Goal: Book appointment/travel/reservation

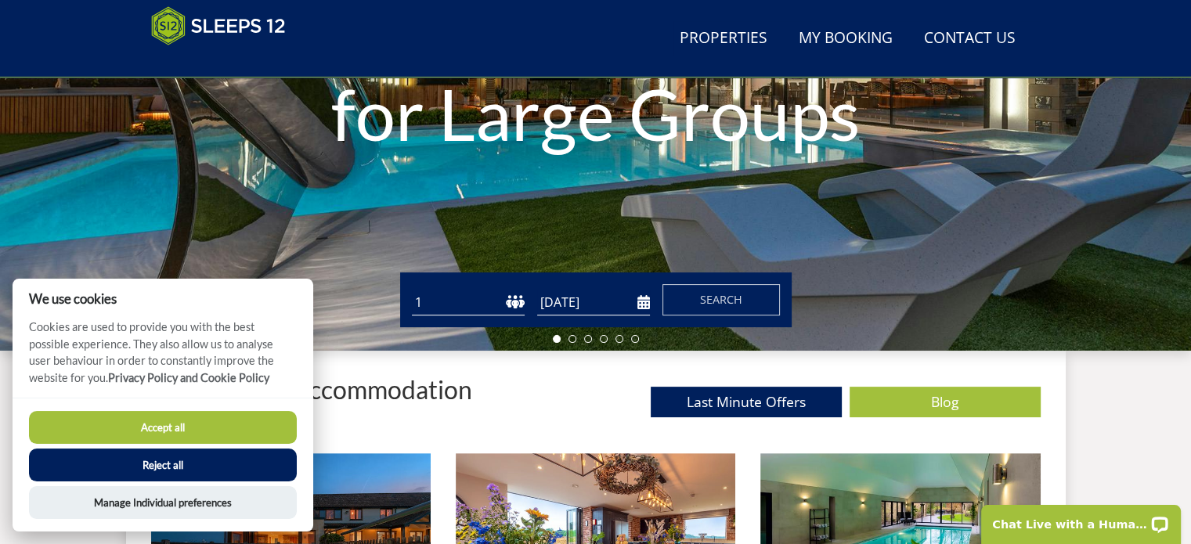
click at [513, 302] on select "1 2 3 4 5 6 7 8 9 10 11 12 13 14 15 16 17 18 19 20 21 22 23 24 25 26 27 28 29 3…" at bounding box center [468, 303] width 113 height 26
select select "8"
click at [412, 290] on select "1 2 3 4 5 6 7 8 9 10 11 12 13 14 15 16 17 18 19 20 21 22 23 24 25 26 27 28 29 3…" at bounding box center [468, 303] width 113 height 26
click at [589, 306] on input "[DATE]" at bounding box center [593, 303] width 113 height 26
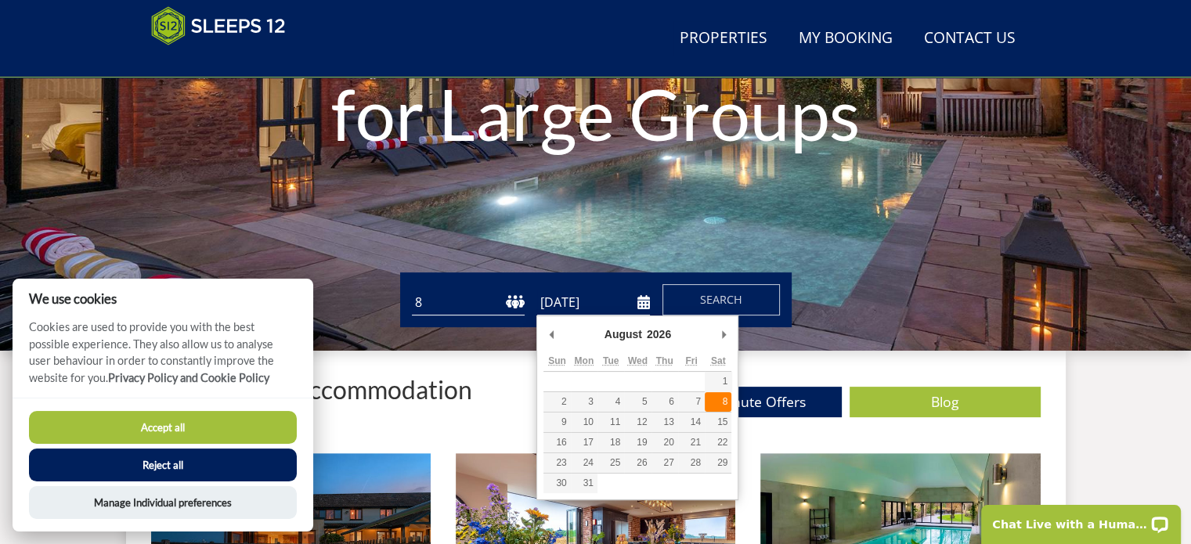
type input "[DATE]"
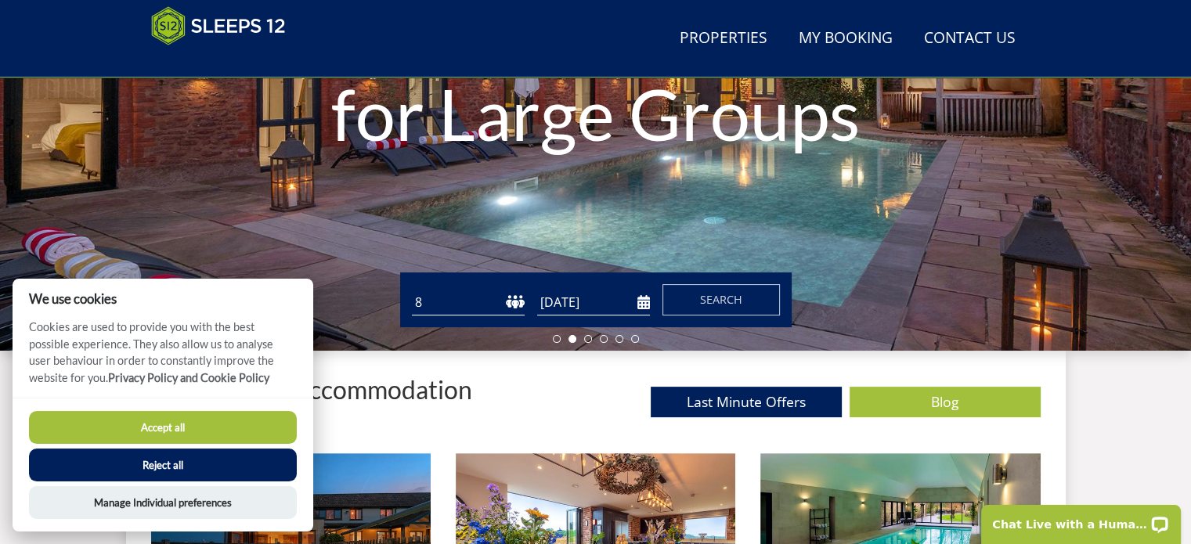
click at [216, 426] on button "Accept all" at bounding box center [163, 427] width 268 height 33
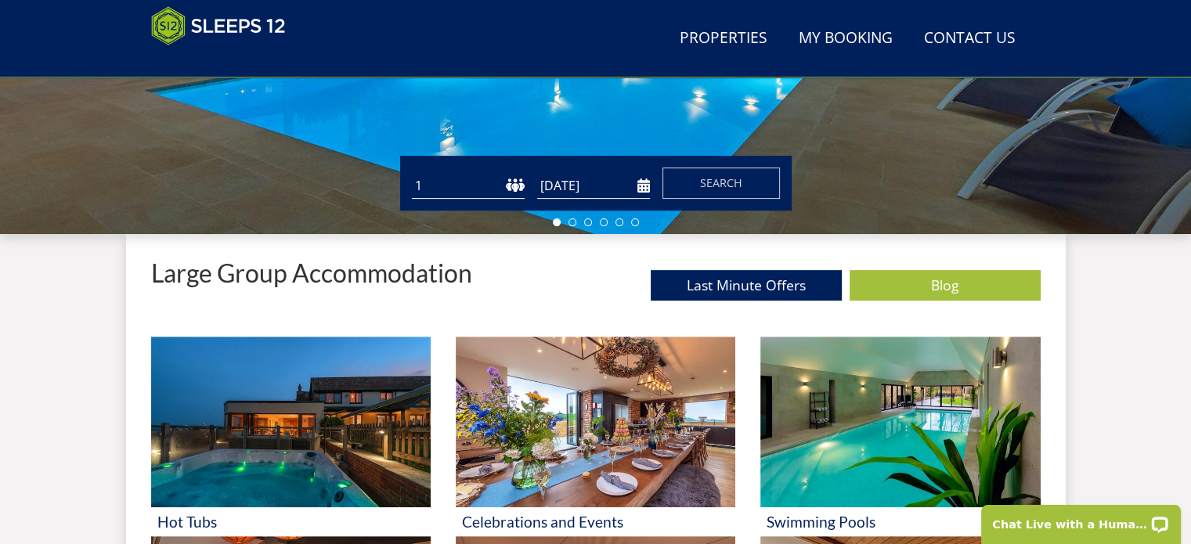
scroll to position [445, 0]
click at [725, 182] on span "Search" at bounding box center [721, 182] width 42 height 15
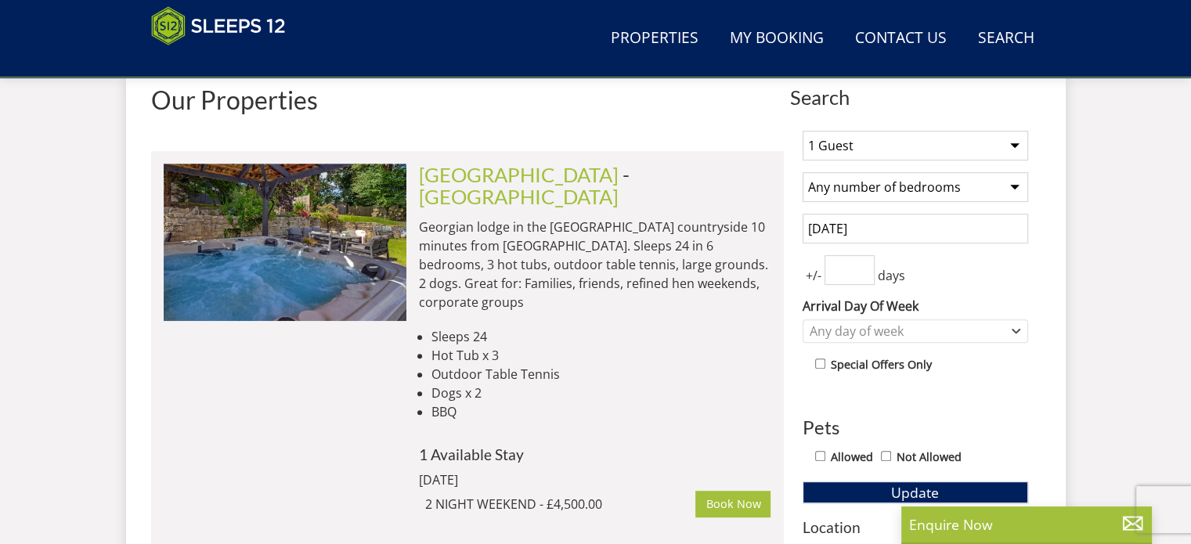
scroll to position [627, 0]
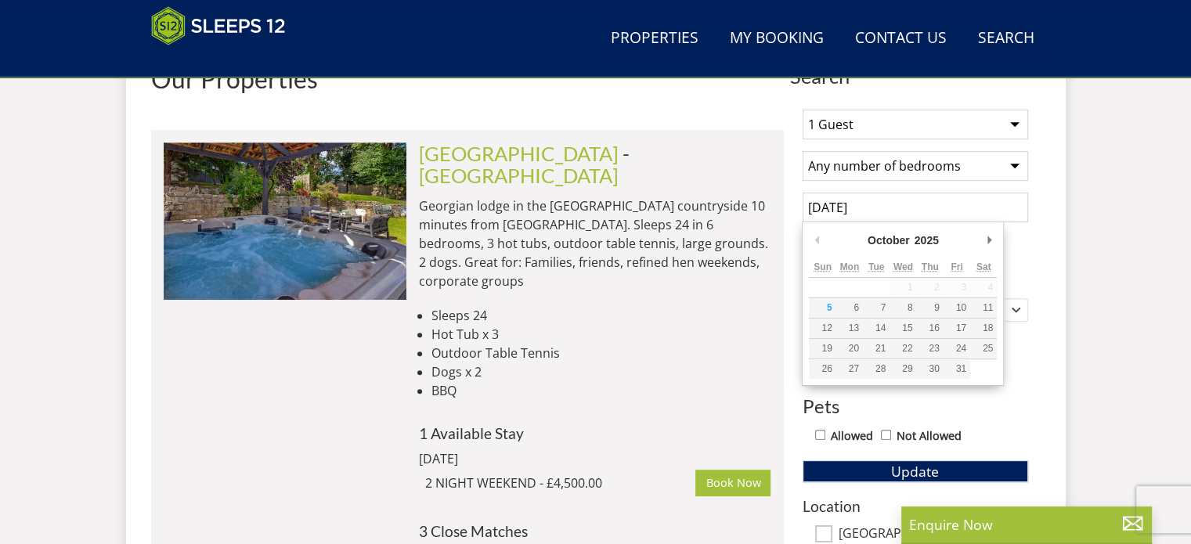
click at [857, 214] on input "[DATE]" at bounding box center [916, 208] width 226 height 30
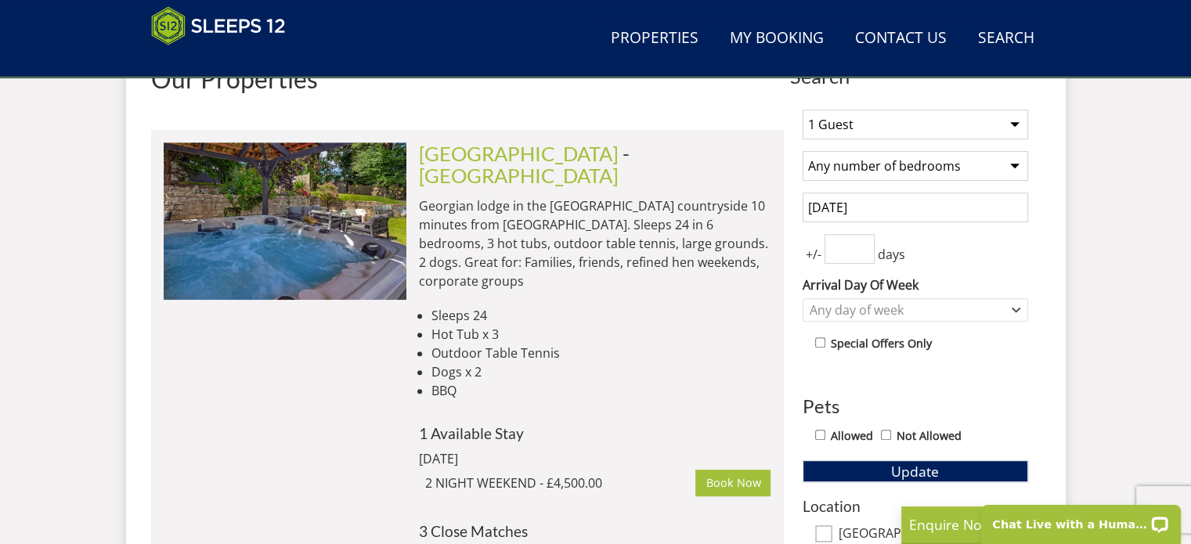
click at [903, 214] on input "[DATE]" at bounding box center [916, 208] width 226 height 30
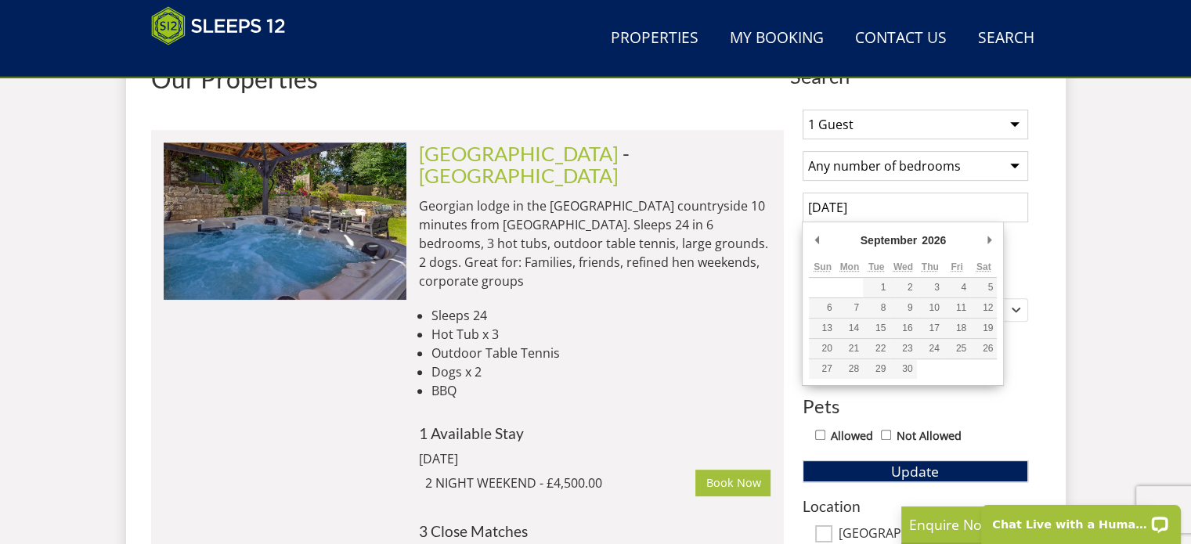
click at [806, 237] on div "September January February March April May June July August September October N…" at bounding box center [903, 304] width 202 height 164
type input "[DATE]"
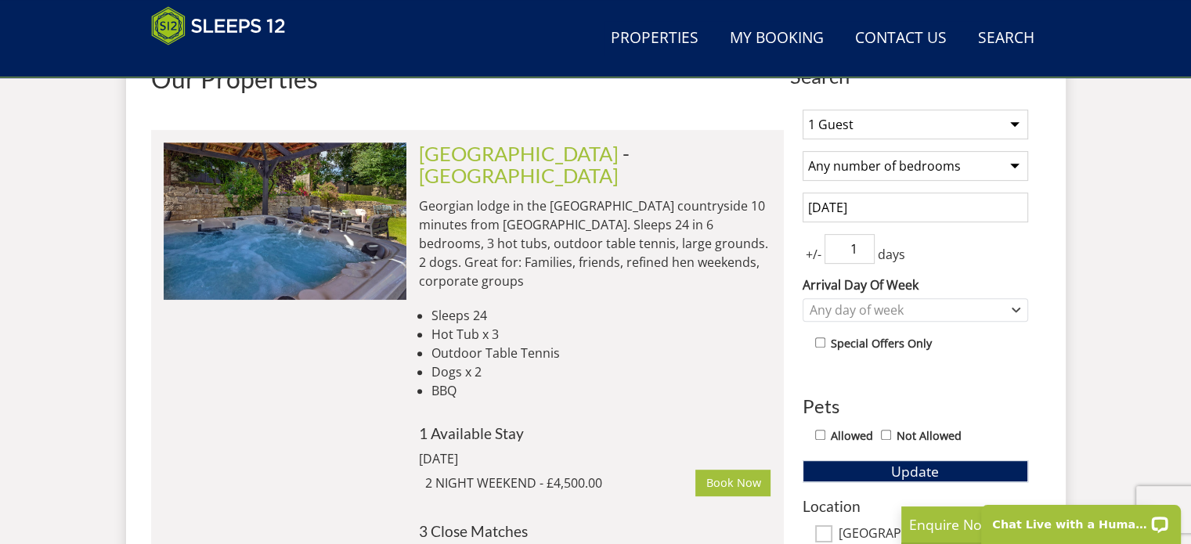
type input "1"
click at [863, 241] on input "1" at bounding box center [850, 249] width 50 height 30
click at [915, 317] on div "Any day of week" at bounding box center [916, 309] width 226 height 23
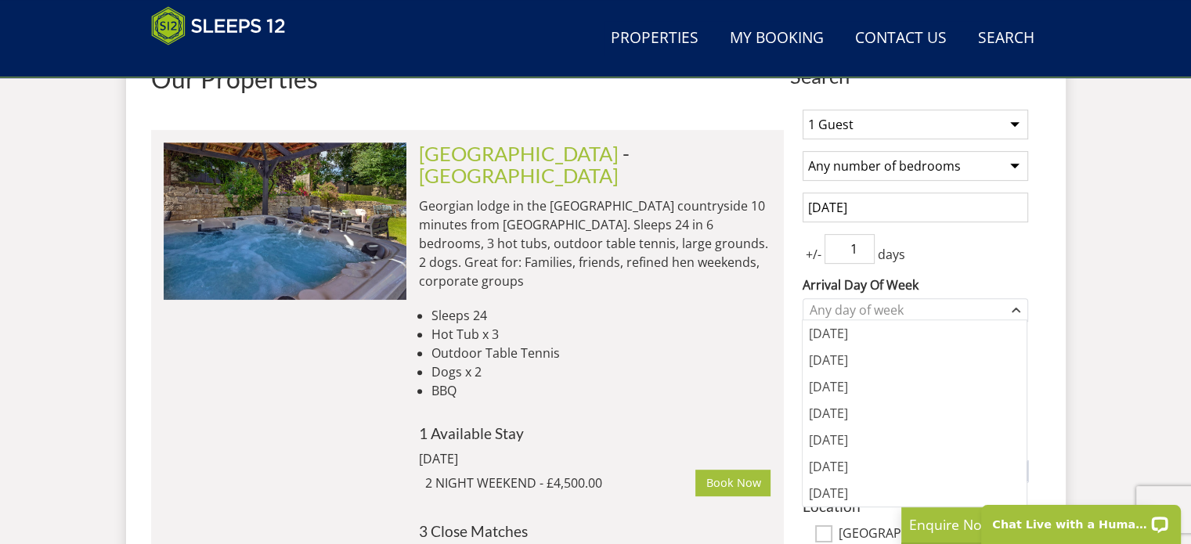
click at [960, 266] on div "1 Guest 2 Guests 3 Guests 4 Guests 5 Guests 6 Guests 7 Guests 8 Guests 9 Guests…" at bounding box center [915, 511] width 251 height 828
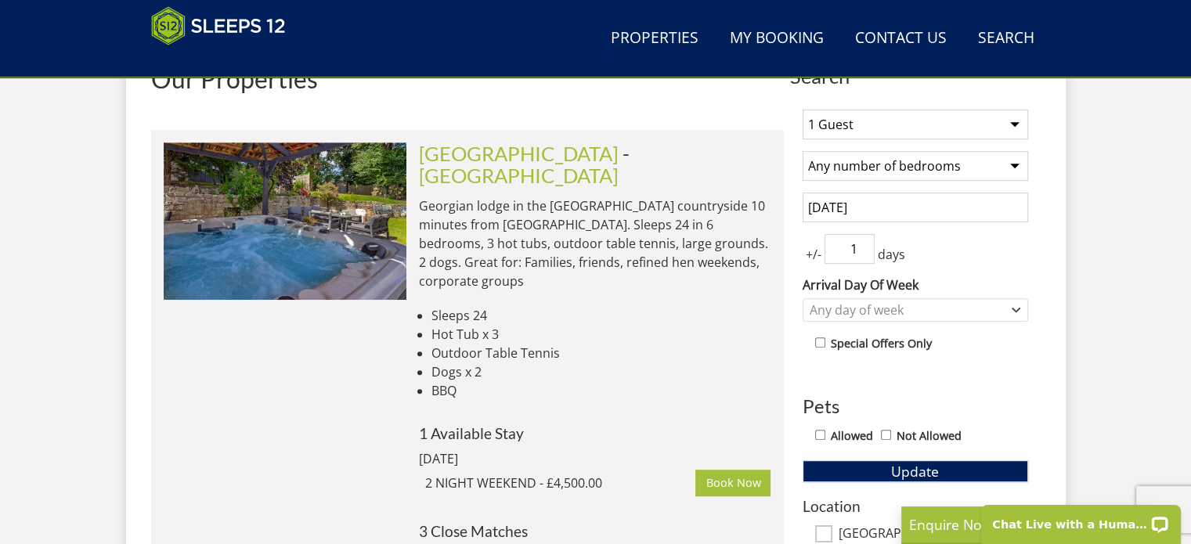
click at [939, 323] on div "1 Guest 2 Guests 3 Guests 4 Guests 5 Guests 6 Guests 7 Guests 8 Guests 9 Guests…" at bounding box center [915, 511] width 251 height 828
click at [936, 316] on div "Any day of week" at bounding box center [907, 310] width 203 height 17
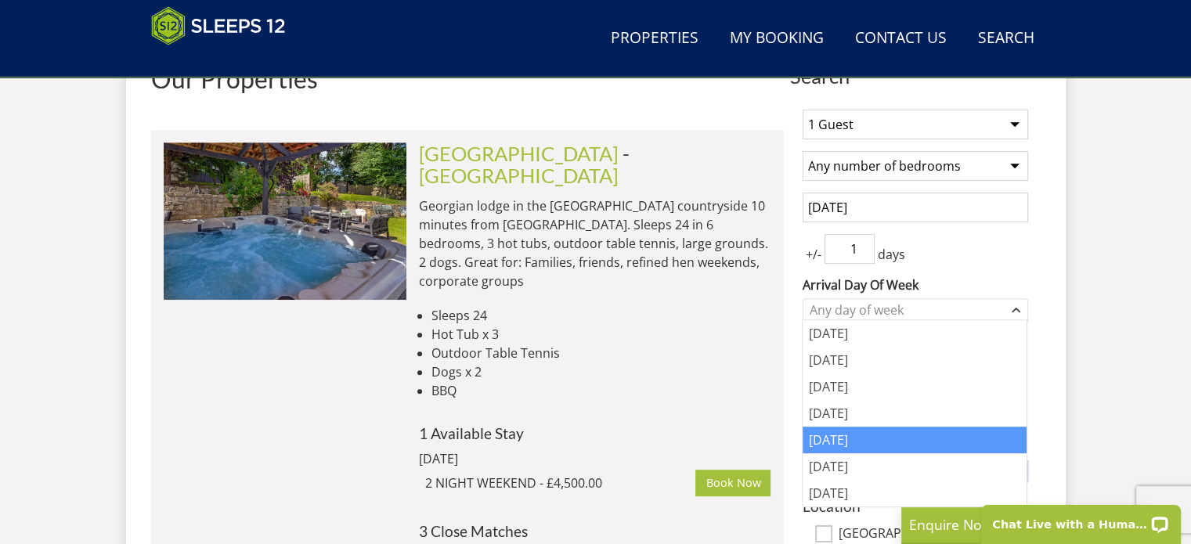
click at [843, 440] on div "[DATE]" at bounding box center [915, 440] width 224 height 27
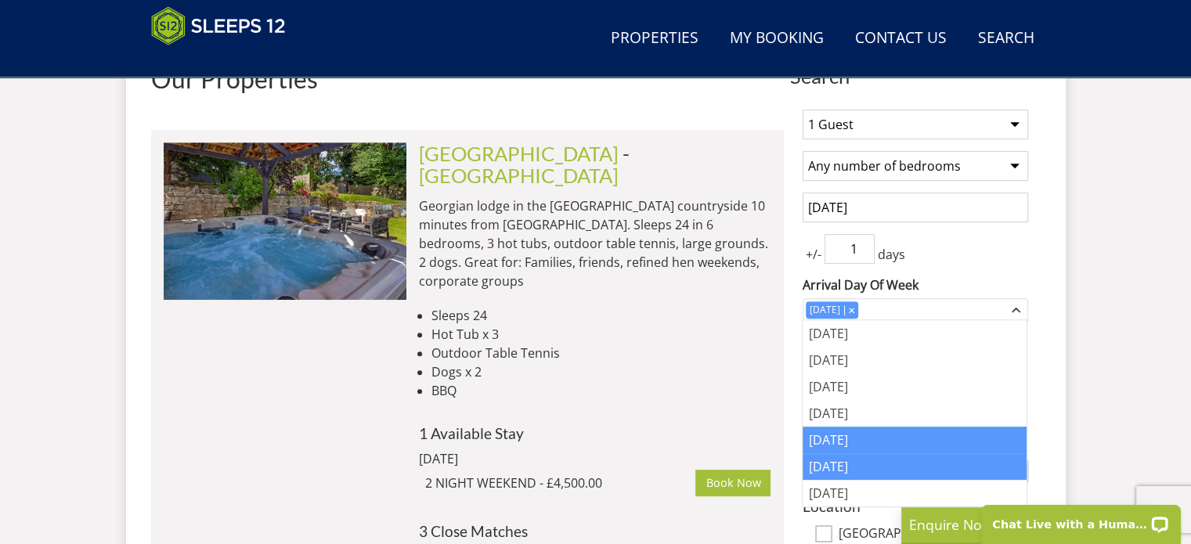
click at [848, 457] on div "[DATE]" at bounding box center [915, 467] width 224 height 27
click at [982, 258] on div "+/- 1 days" at bounding box center [916, 249] width 226 height 30
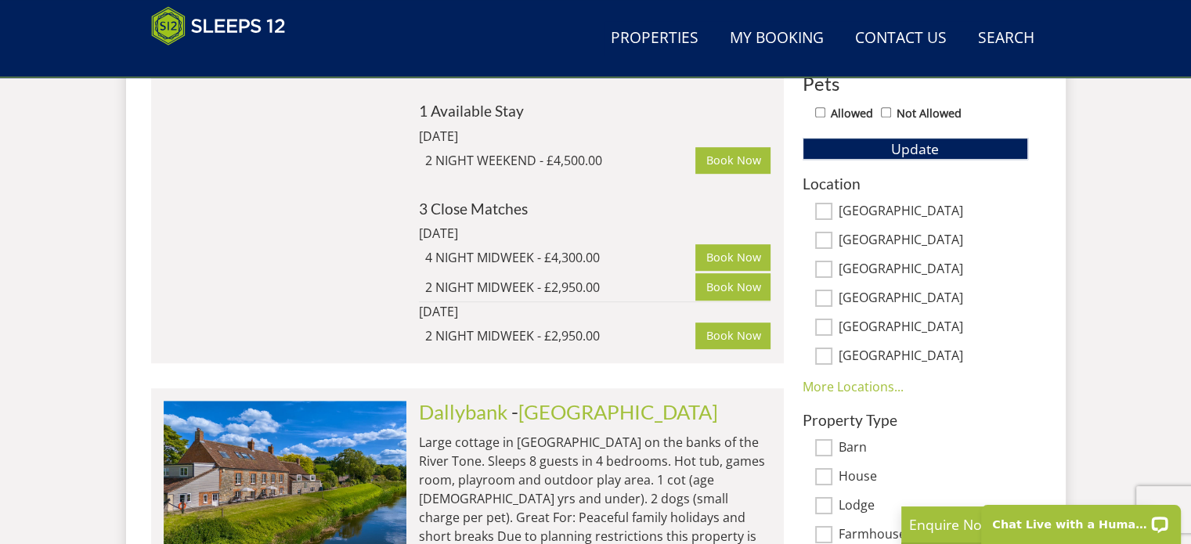
scroll to position [940, 0]
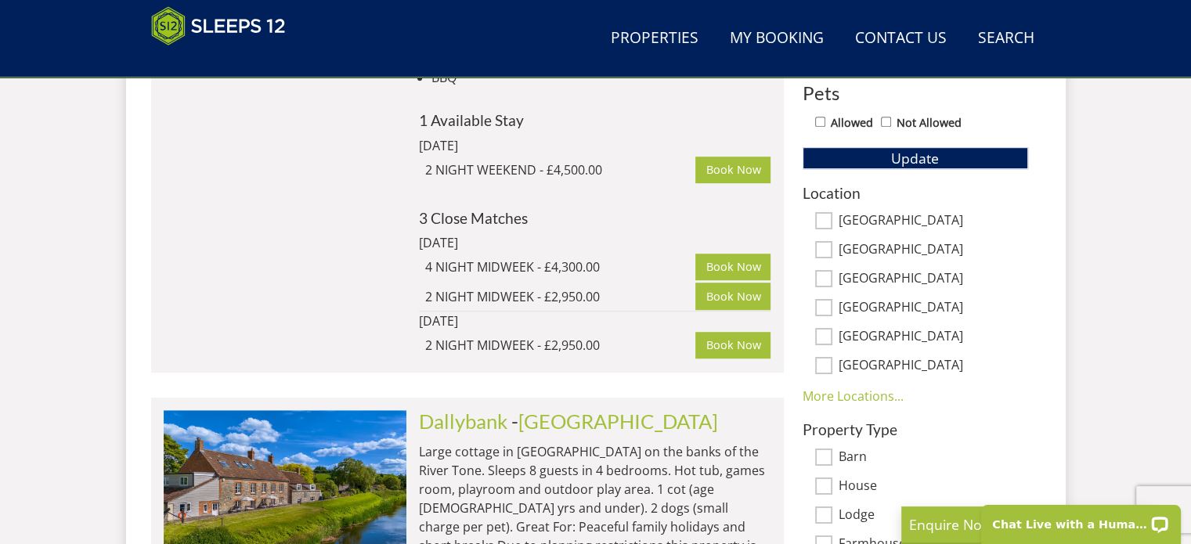
click at [829, 219] on input "[GEOGRAPHIC_DATA]" at bounding box center [823, 220] width 17 height 17
checkbox input "true"
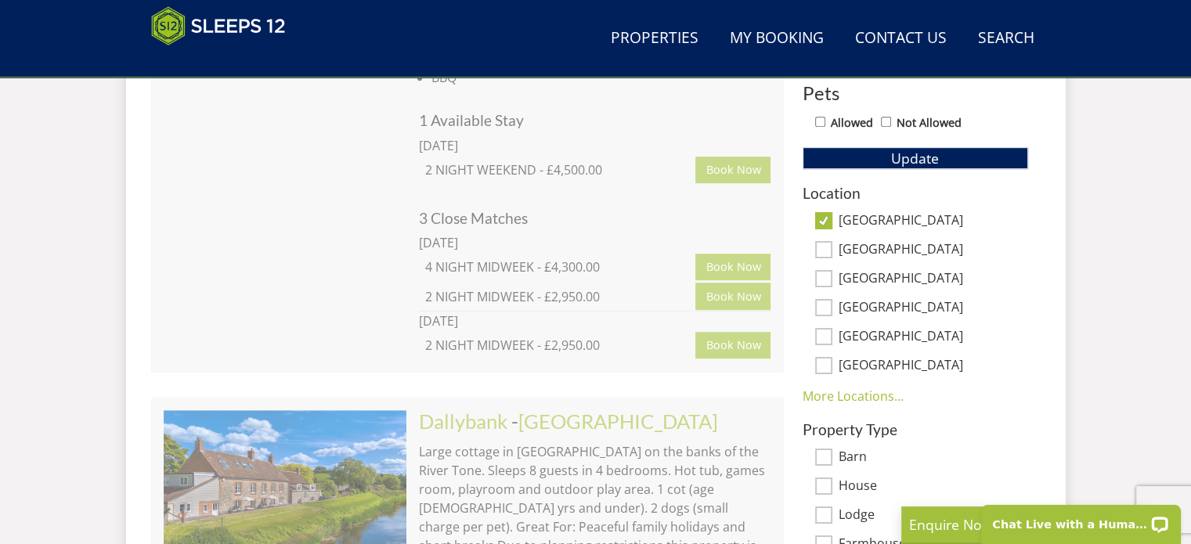
click at [820, 255] on input "[GEOGRAPHIC_DATA]" at bounding box center [823, 249] width 17 height 17
checkbox input "true"
click at [824, 277] on input "[GEOGRAPHIC_DATA]" at bounding box center [823, 278] width 17 height 17
checkbox input "true"
click at [826, 303] on input "[GEOGRAPHIC_DATA]" at bounding box center [823, 307] width 17 height 17
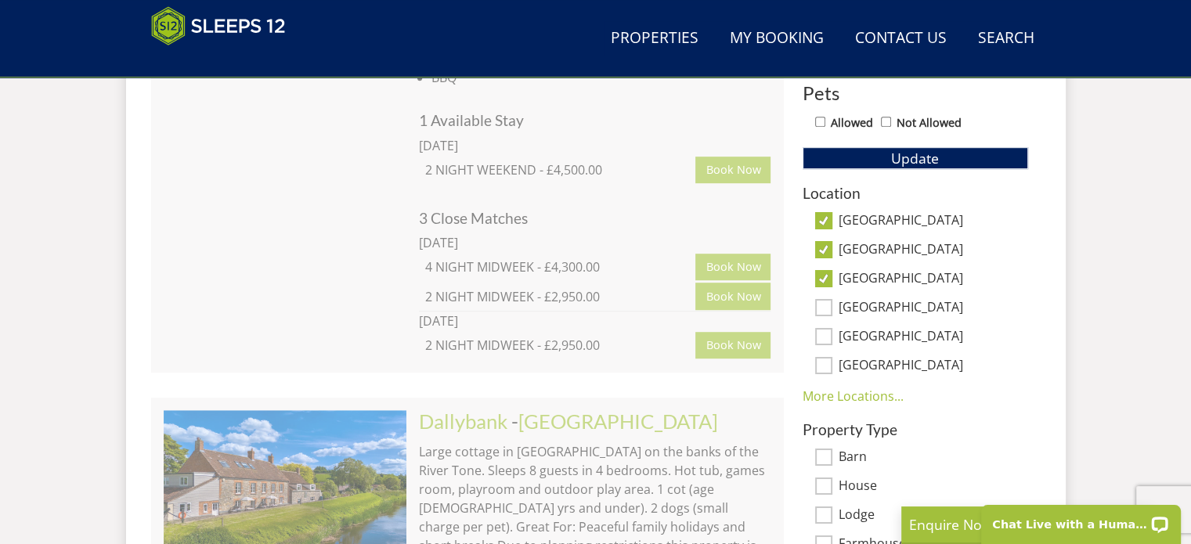
checkbox input "true"
click at [822, 346] on div "Location [GEOGRAPHIC_DATA] [GEOGRAPHIC_DATA][PERSON_NAME][GEOGRAPHIC_DATA] [GEO…" at bounding box center [916, 295] width 226 height 221
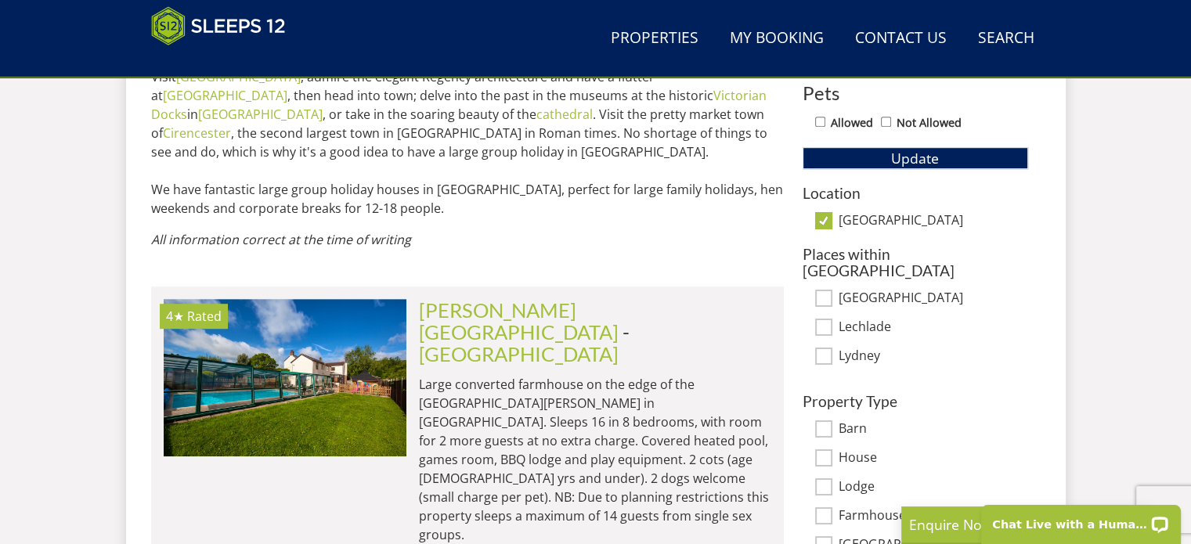
click at [826, 215] on input "[GEOGRAPHIC_DATA]" at bounding box center [823, 220] width 17 height 17
checkbox input "false"
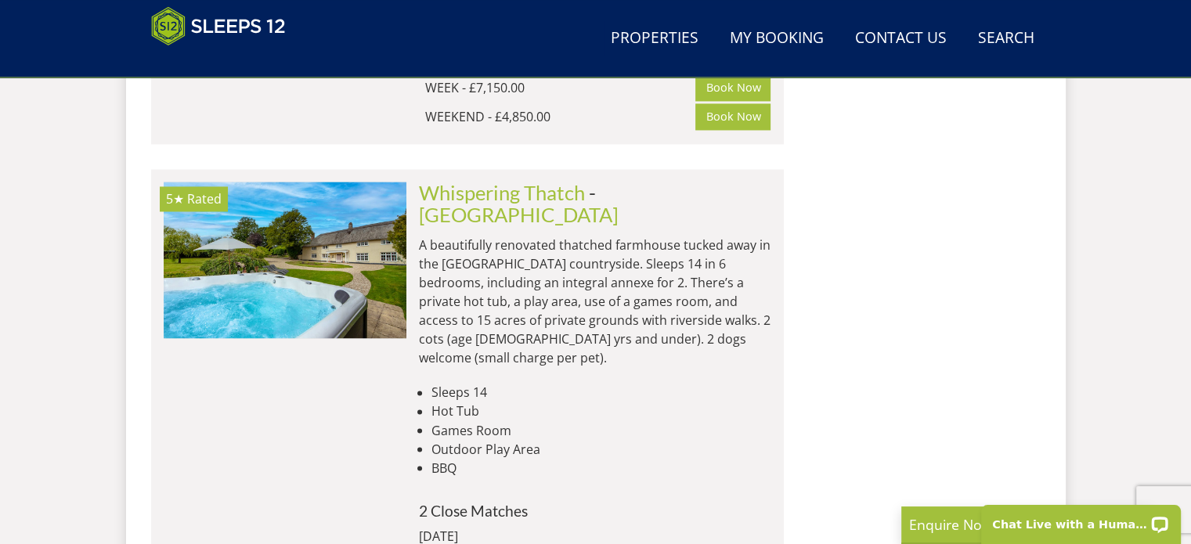
scroll to position [8773, 0]
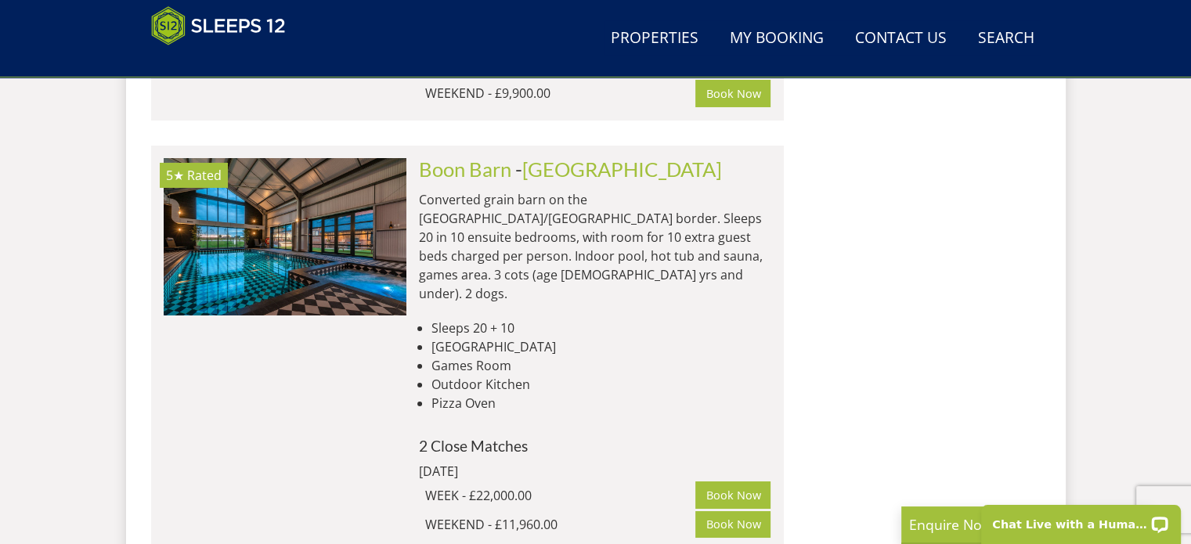
scroll to position [17545, 0]
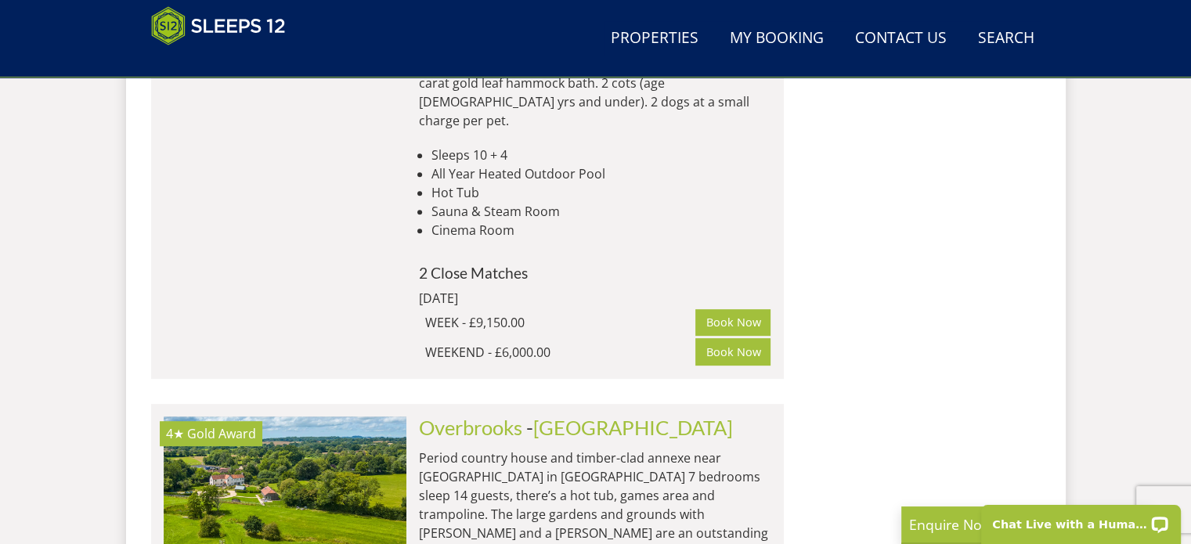
scroll to position [6371, 0]
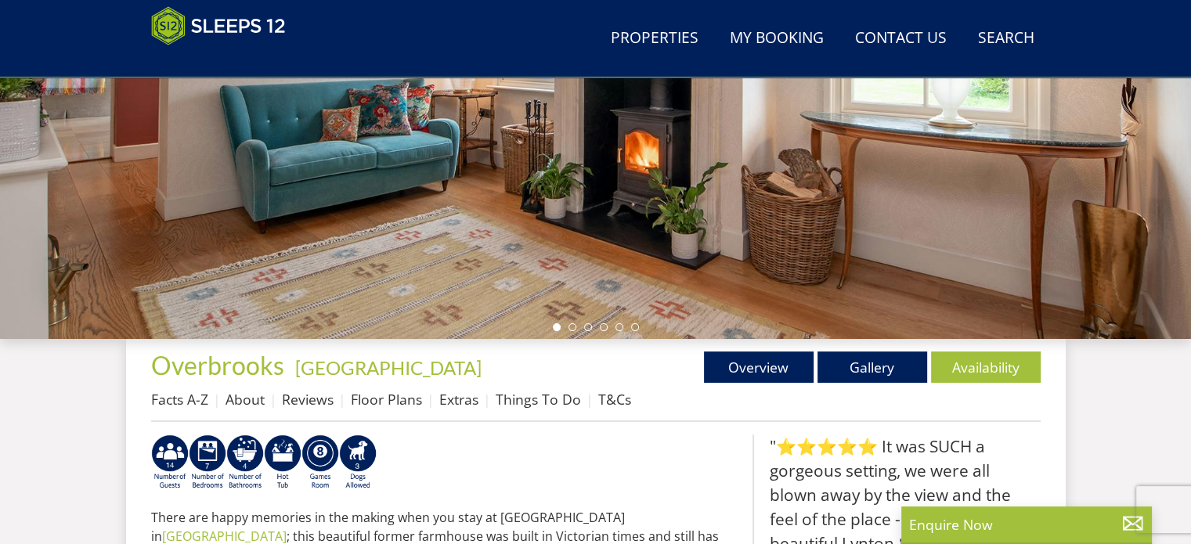
scroll to position [313, 0]
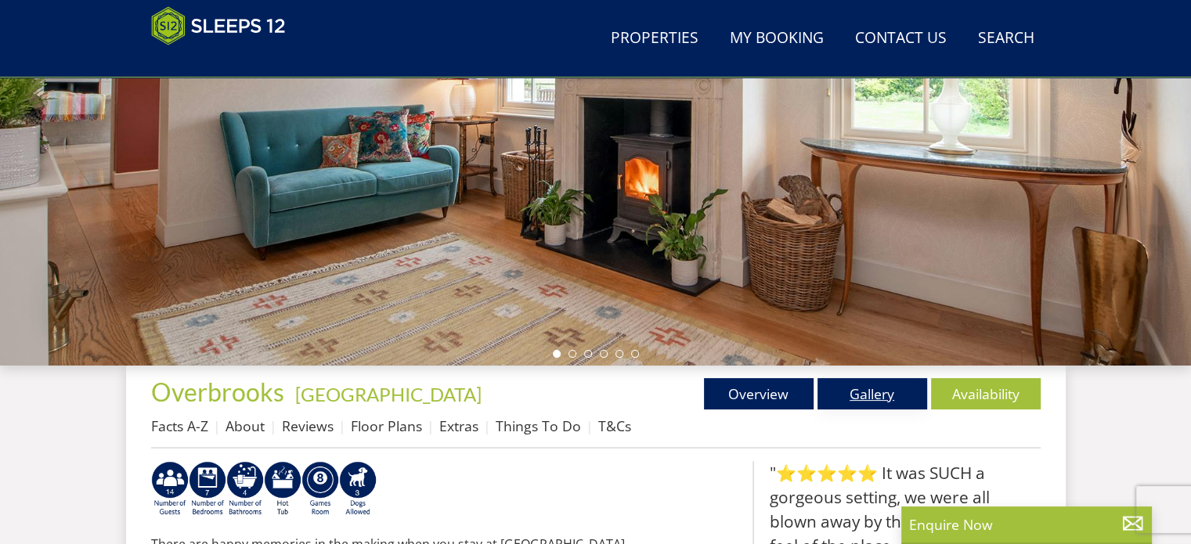
click at [887, 406] on link "Gallery" at bounding box center [873, 393] width 110 height 31
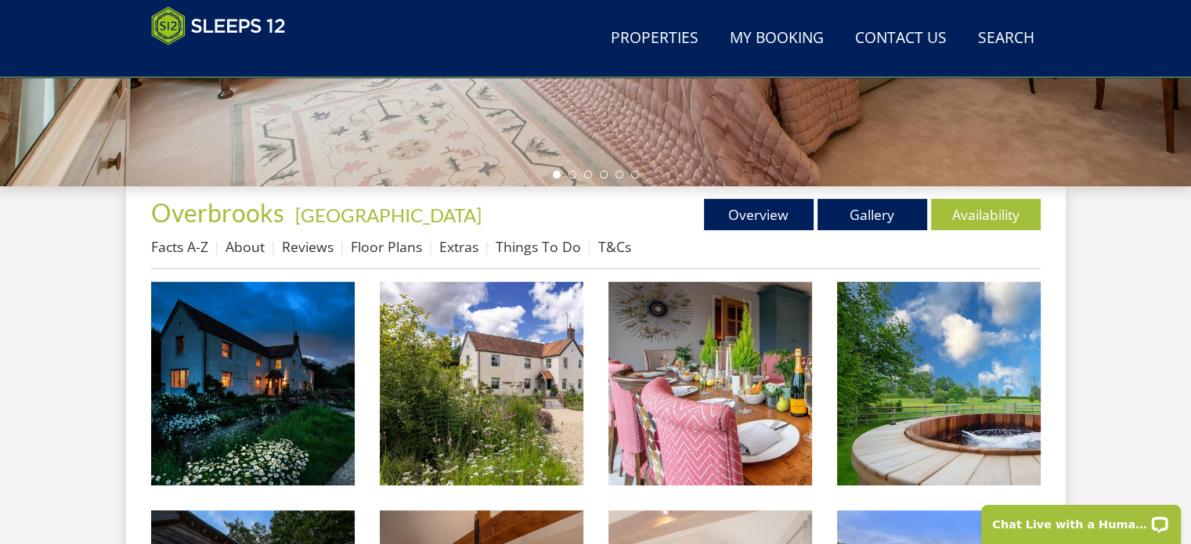
scroll to position [627, 0]
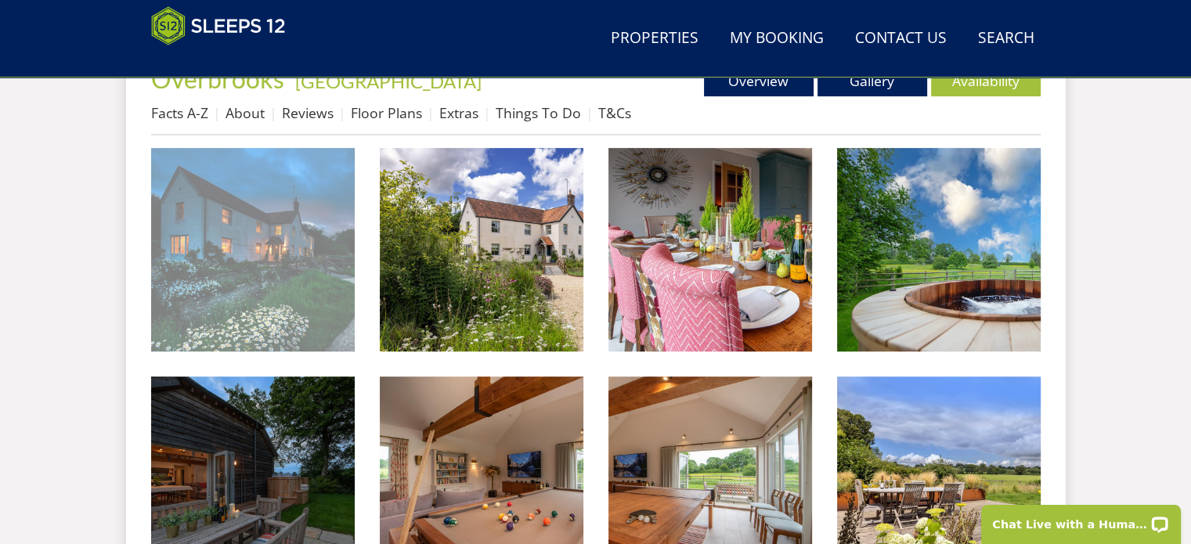
click at [286, 237] on img at bounding box center [253, 250] width 204 height 204
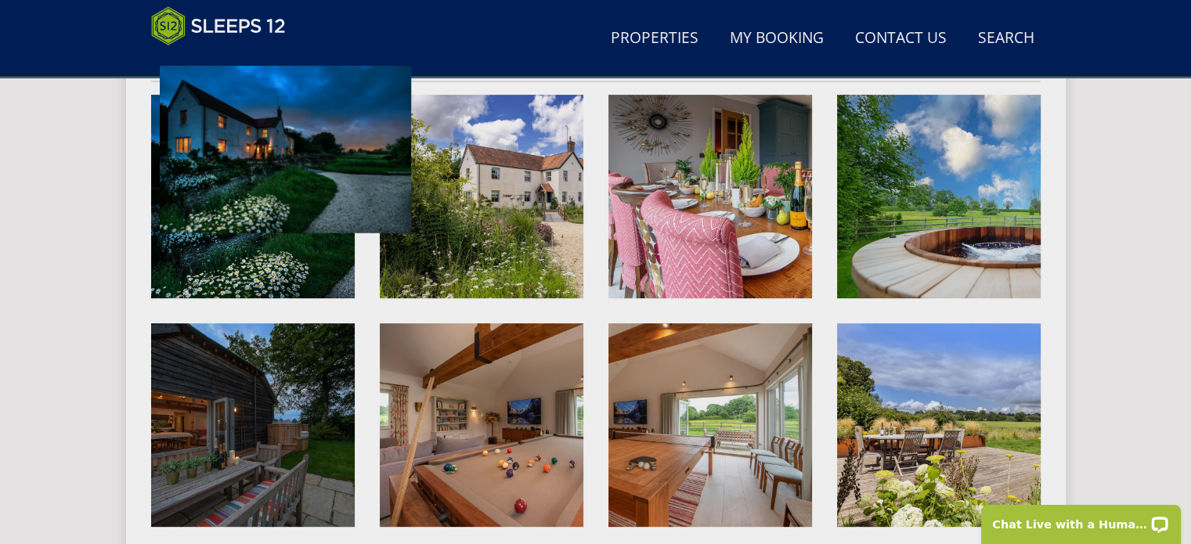
scroll to position [705, 0]
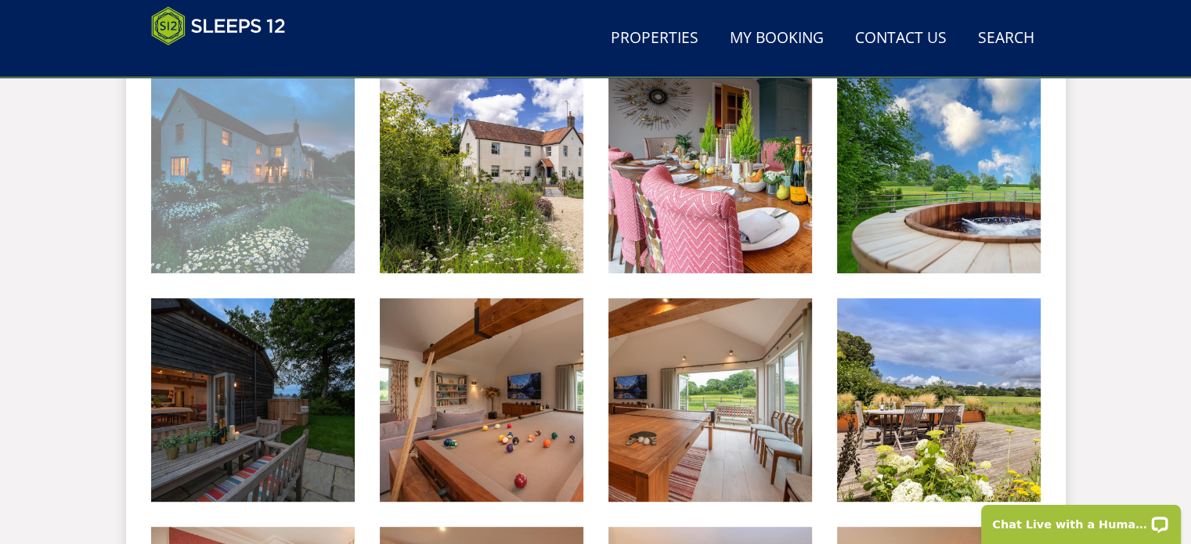
click at [323, 193] on img at bounding box center [253, 172] width 204 height 204
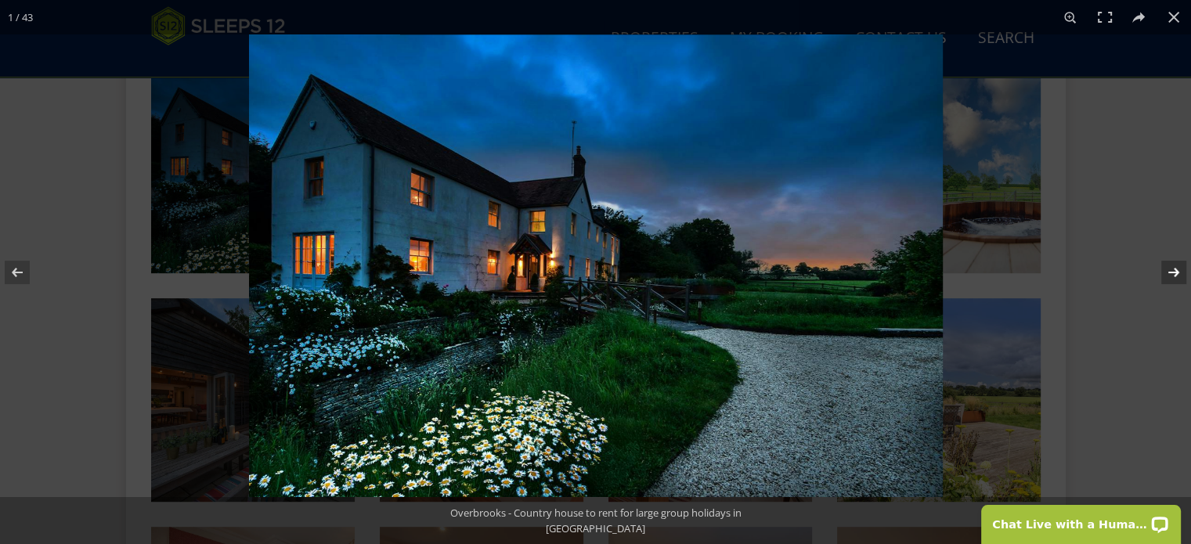
click at [1174, 276] on button at bounding box center [1164, 272] width 55 height 78
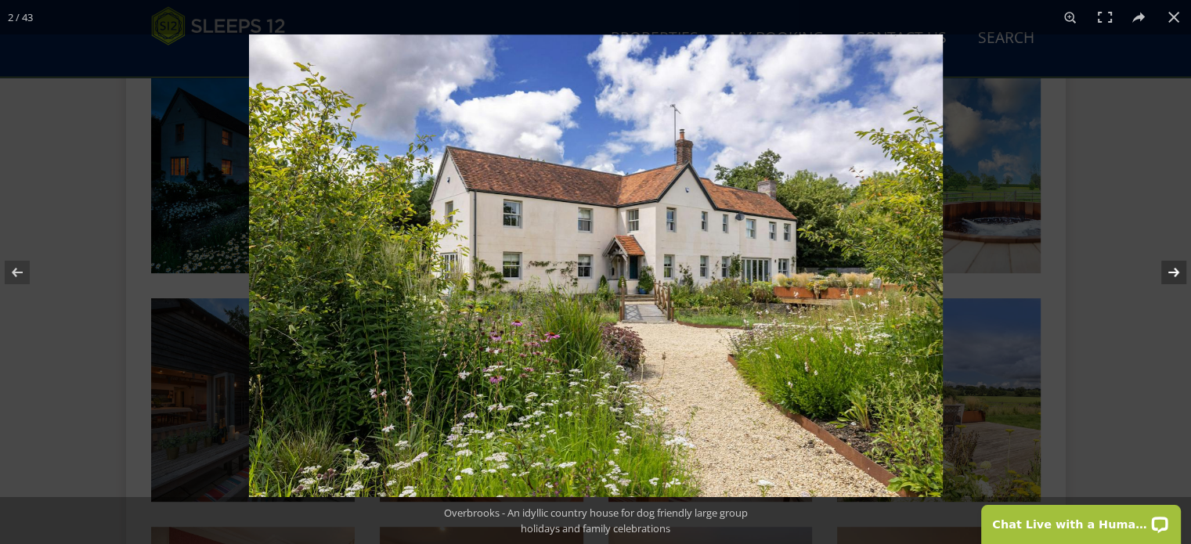
click at [1174, 276] on button at bounding box center [1164, 272] width 55 height 78
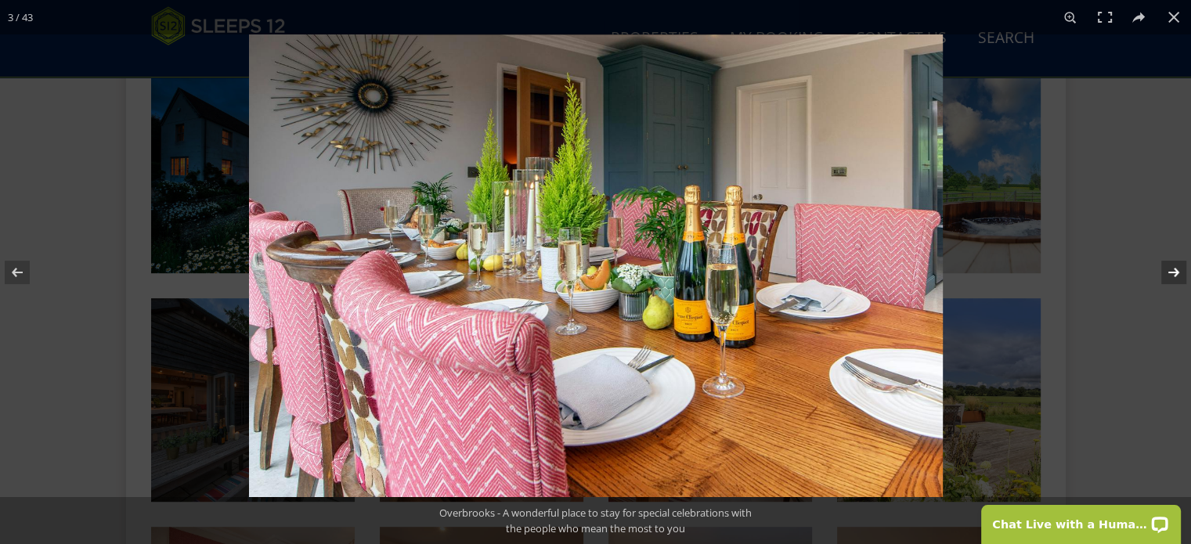
click at [1174, 276] on button at bounding box center [1164, 272] width 55 height 78
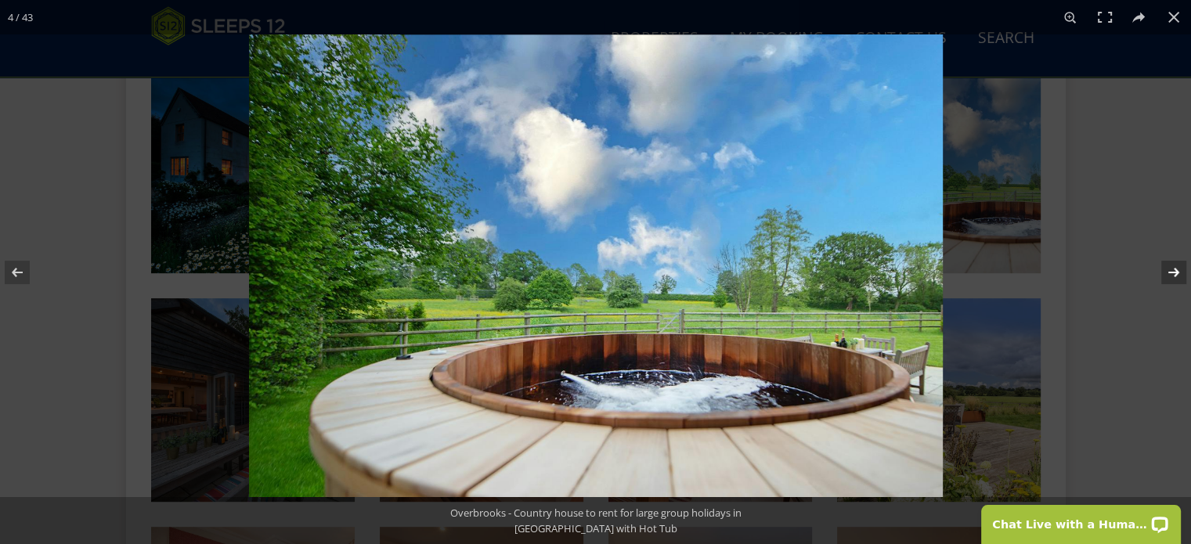
click at [1174, 276] on button at bounding box center [1164, 272] width 55 height 78
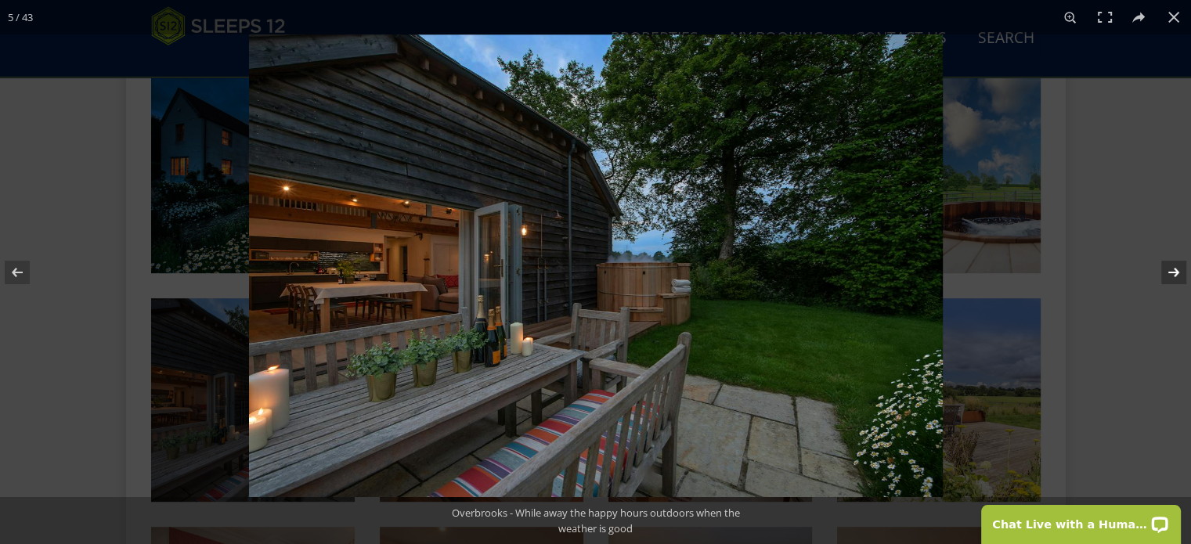
click at [1174, 276] on button at bounding box center [1164, 272] width 55 height 78
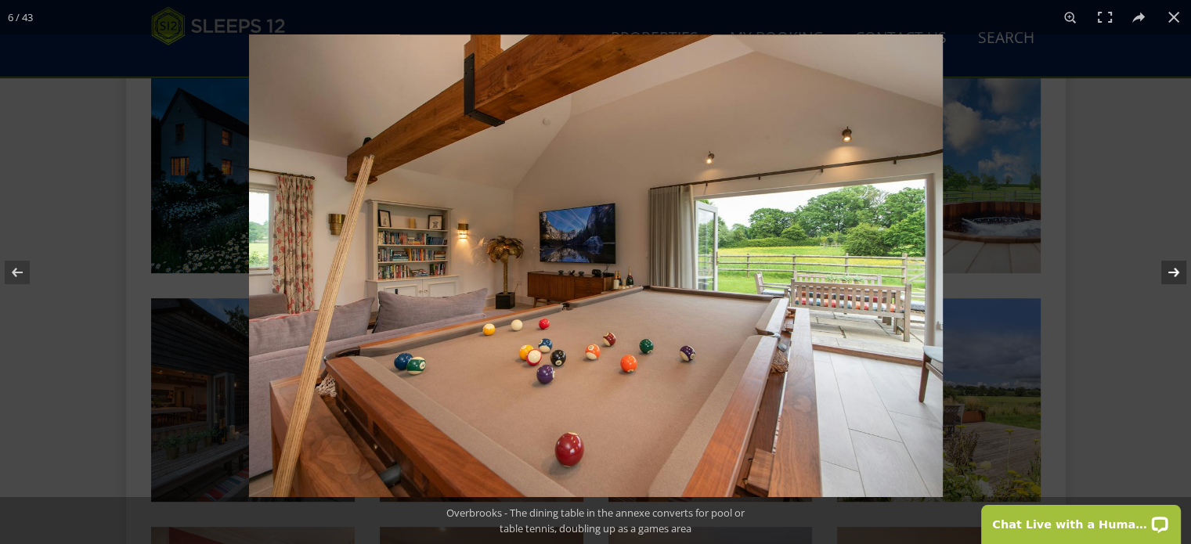
click at [1174, 276] on button at bounding box center [1164, 272] width 55 height 78
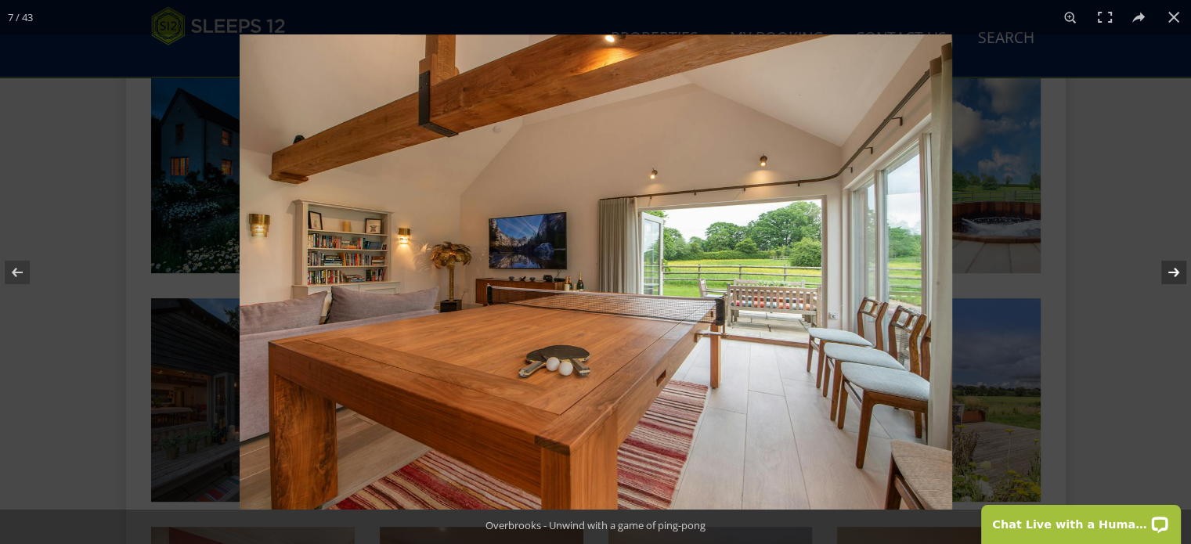
click at [1174, 276] on button at bounding box center [1164, 272] width 55 height 78
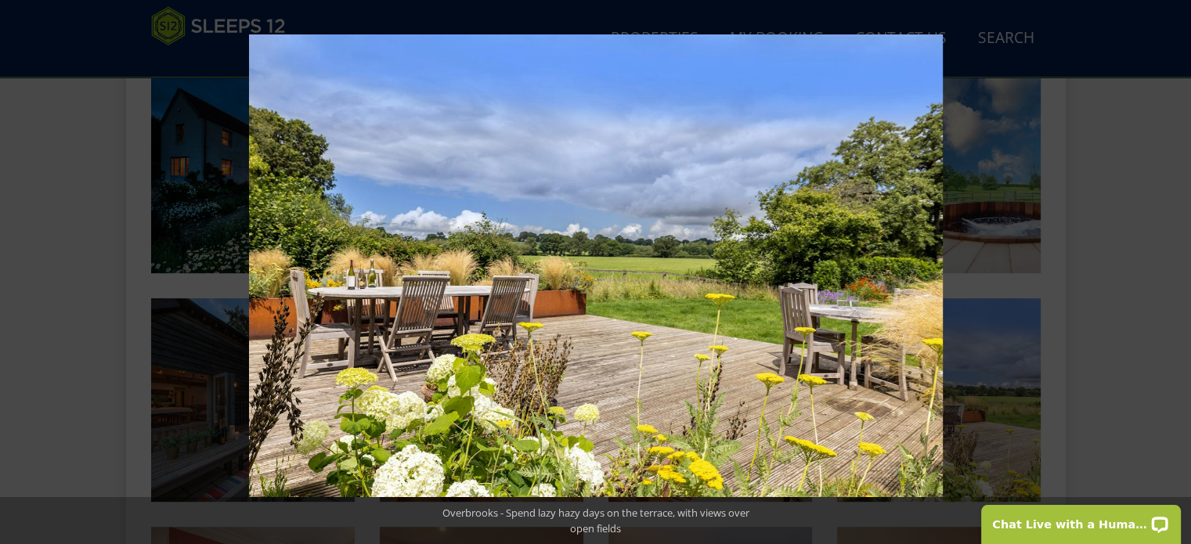
click at [1174, 276] on button at bounding box center [1164, 272] width 55 height 78
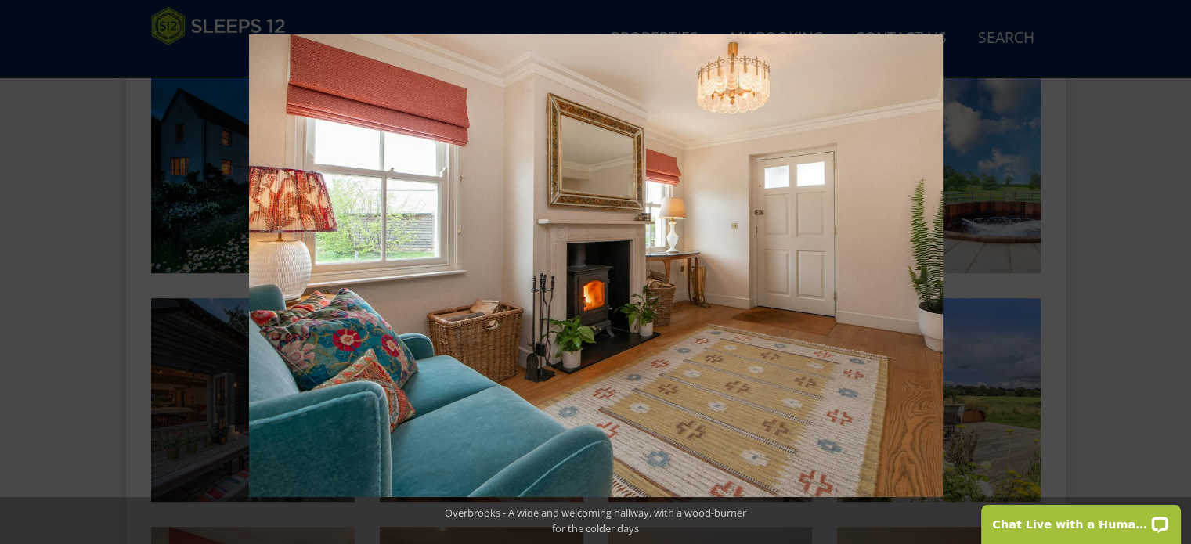
click at [1174, 276] on button at bounding box center [1164, 272] width 55 height 78
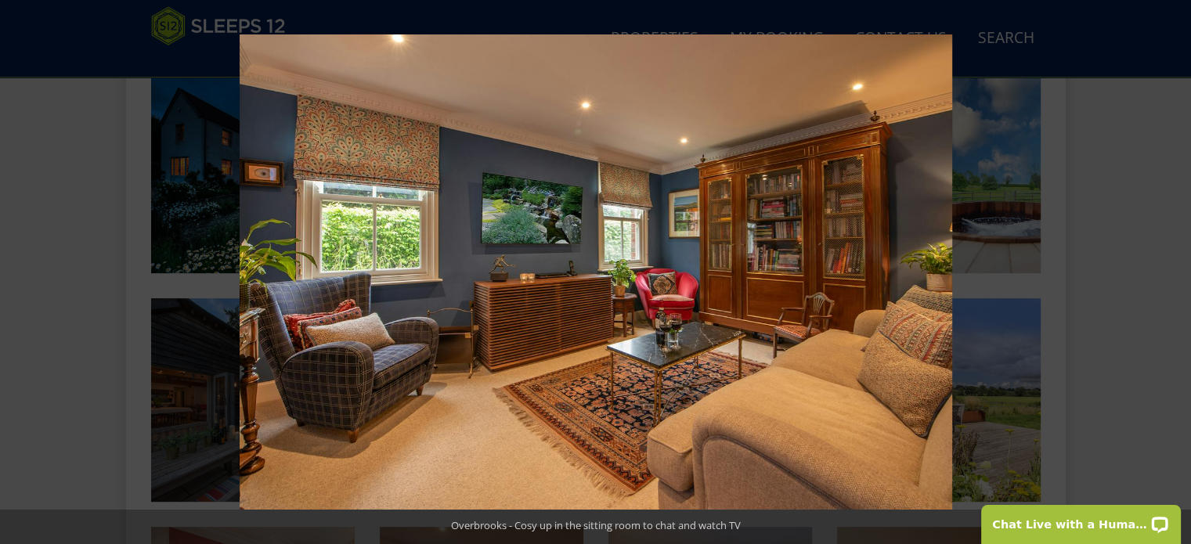
click at [1174, 276] on button at bounding box center [1164, 272] width 55 height 78
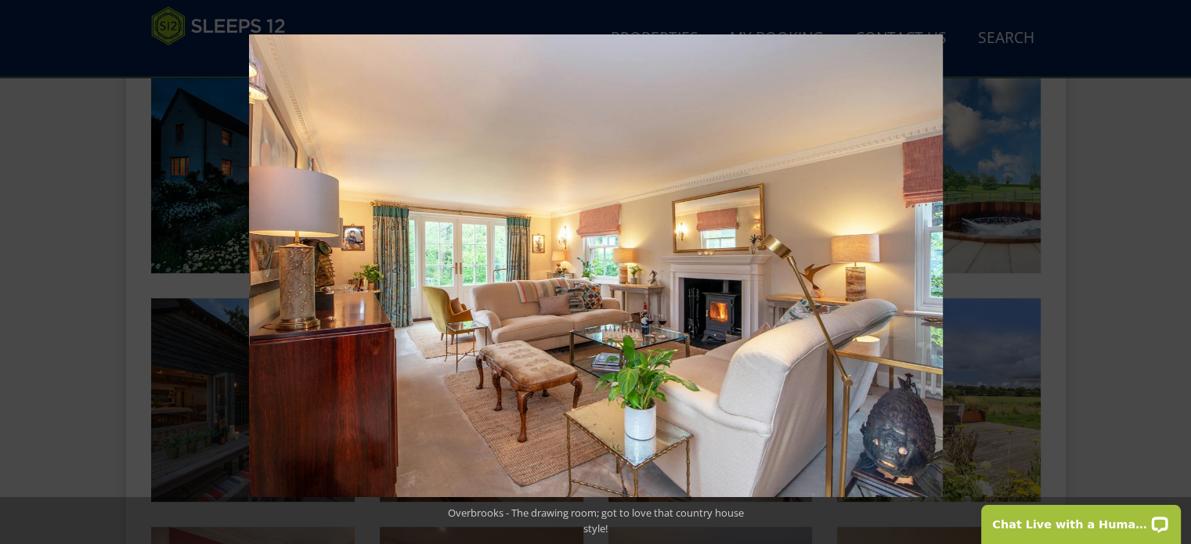
click at [1174, 276] on button at bounding box center [1164, 272] width 55 height 78
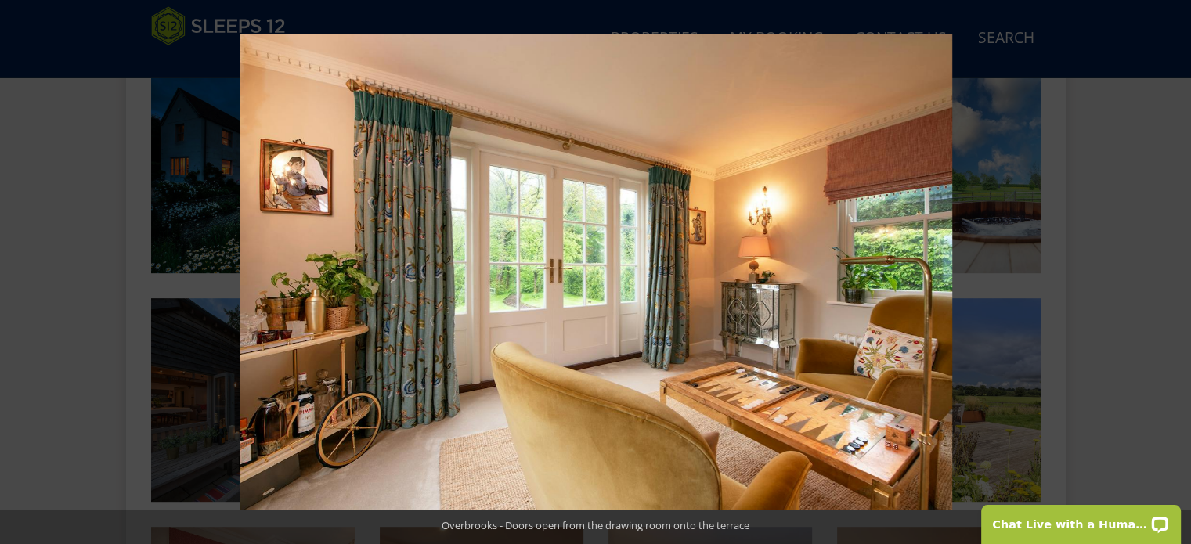
click at [1174, 276] on button at bounding box center [1164, 272] width 55 height 78
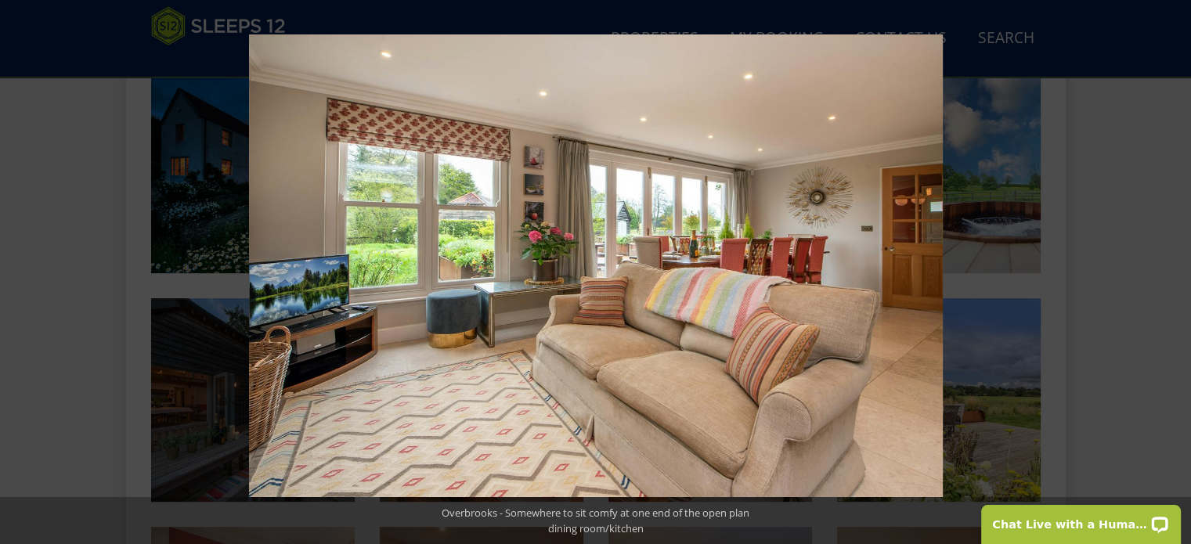
click at [1174, 276] on button at bounding box center [1164, 272] width 55 height 78
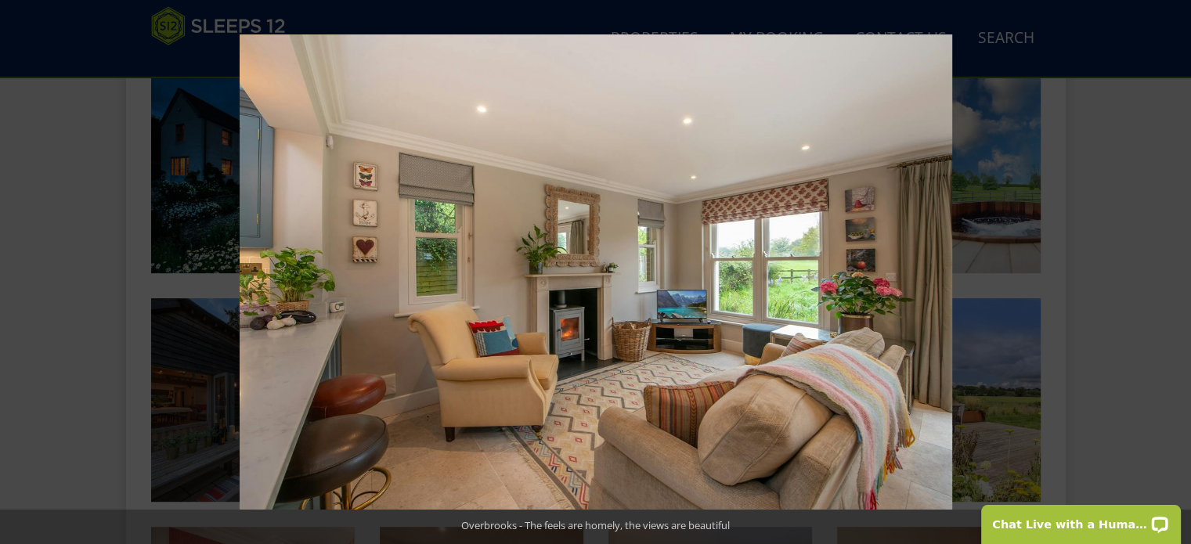
click at [1174, 276] on button at bounding box center [1164, 272] width 55 height 78
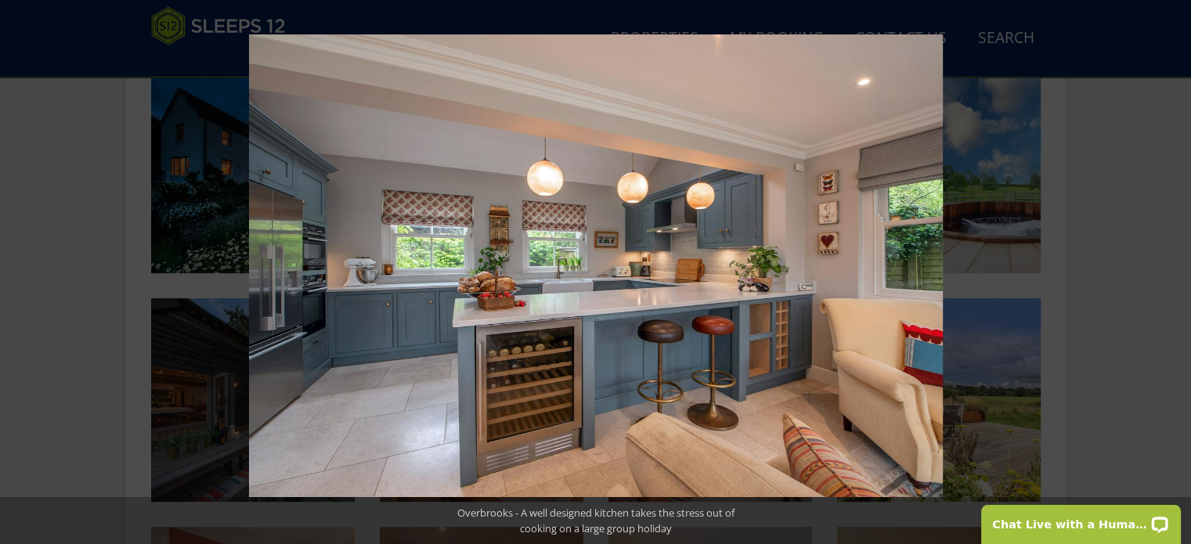
click at [1174, 276] on button at bounding box center [1164, 272] width 55 height 78
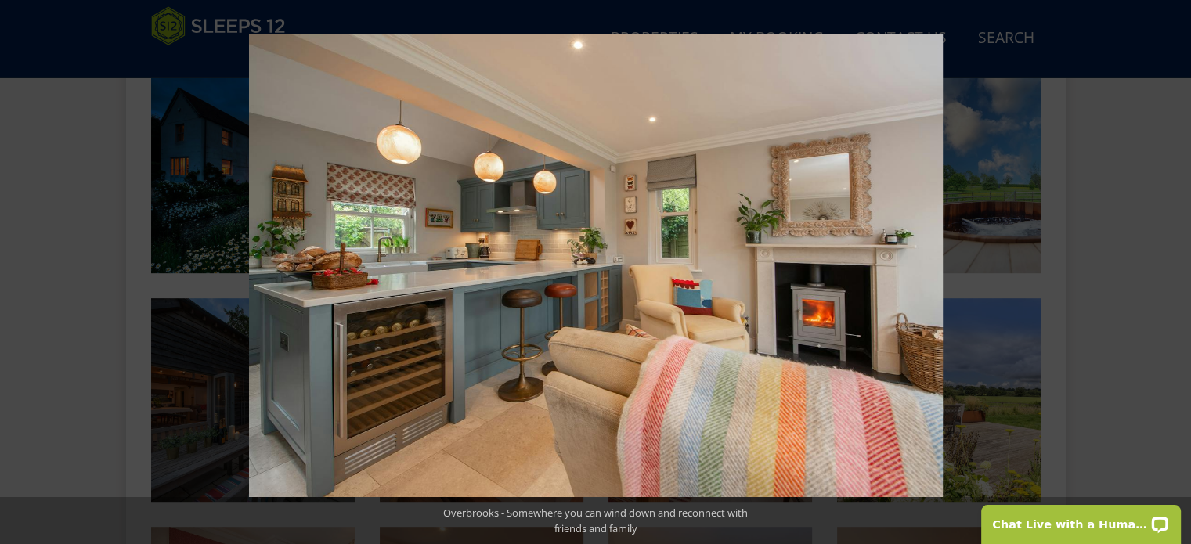
click at [1174, 276] on button at bounding box center [1164, 272] width 55 height 78
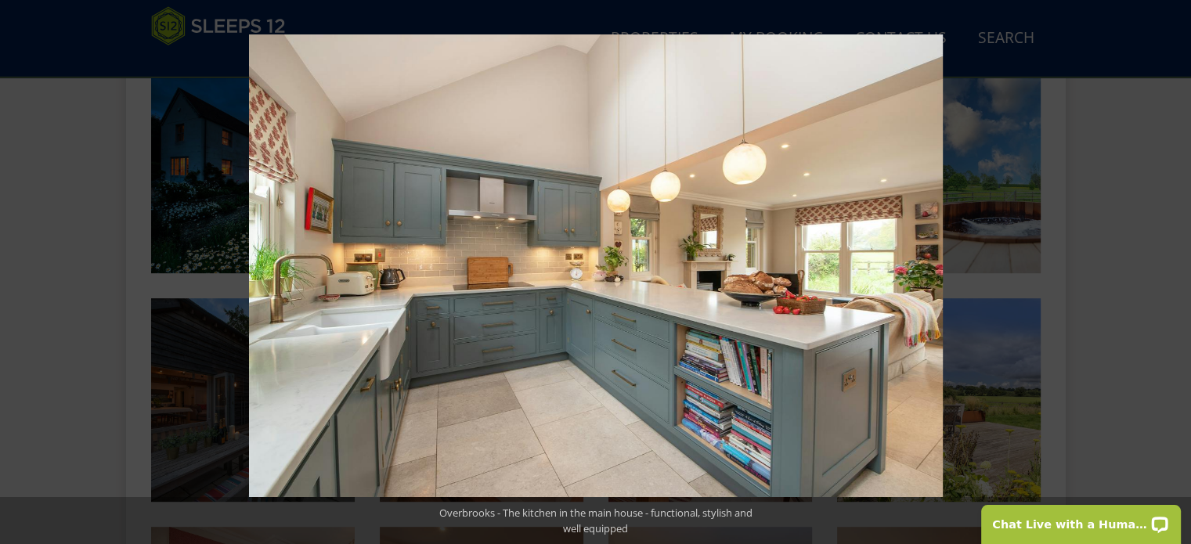
click at [1174, 276] on button at bounding box center [1164, 272] width 55 height 78
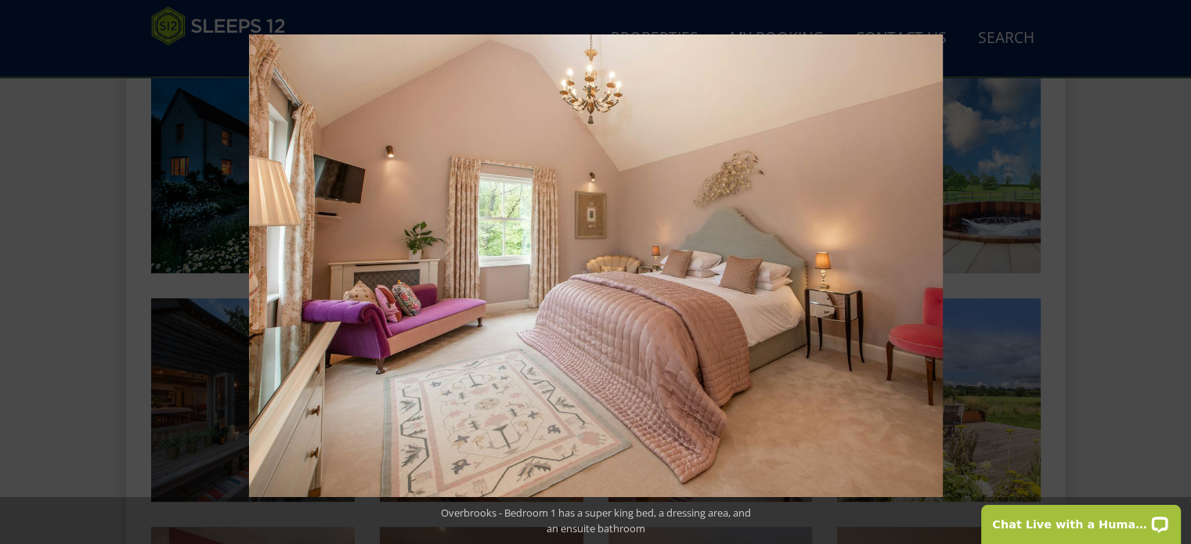
click at [1174, 276] on button at bounding box center [1164, 272] width 55 height 78
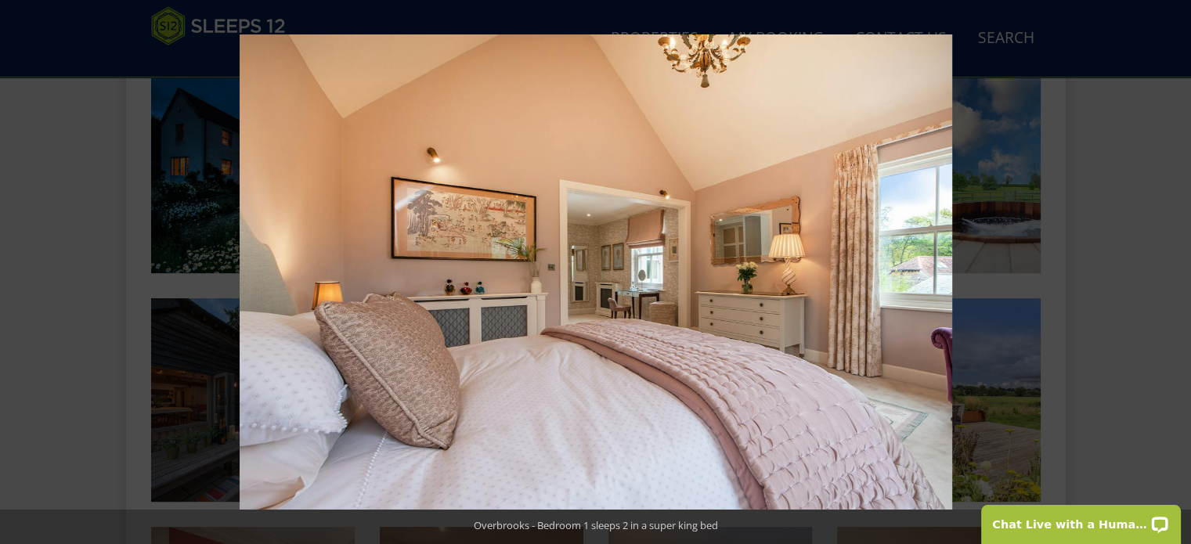
click at [1174, 276] on button at bounding box center [1164, 272] width 55 height 78
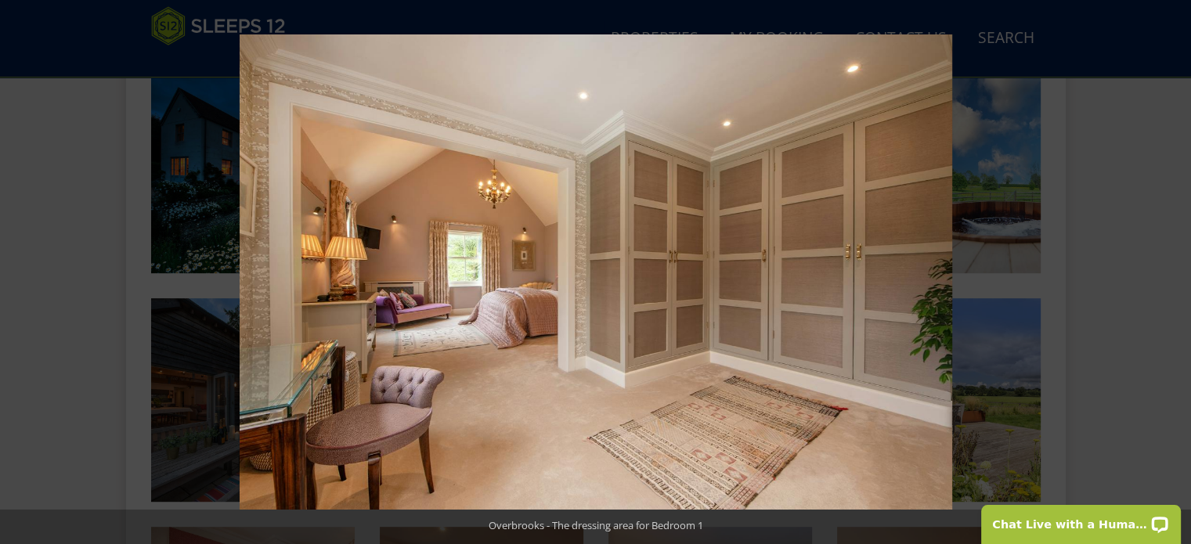
click at [1174, 276] on button at bounding box center [1164, 272] width 55 height 78
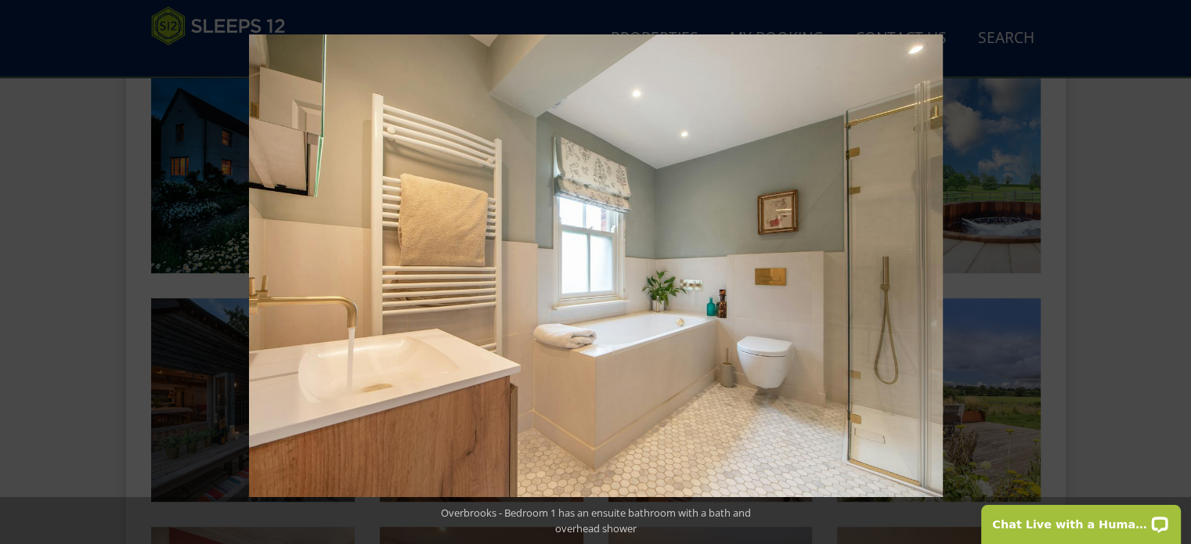
click at [1174, 276] on button at bounding box center [1164, 272] width 55 height 78
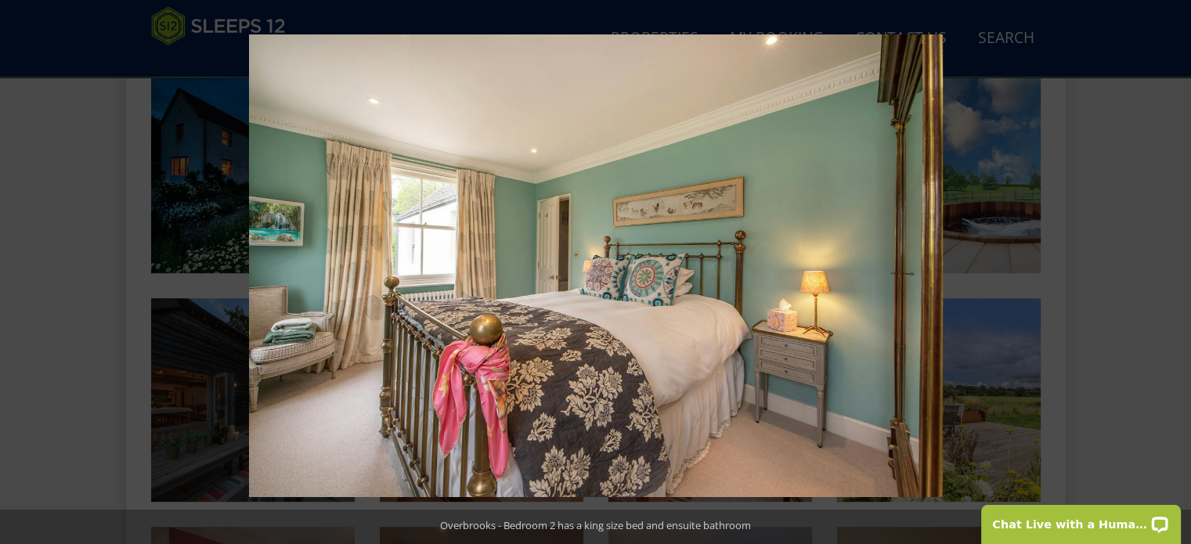
click at [1174, 276] on button at bounding box center [1164, 272] width 55 height 78
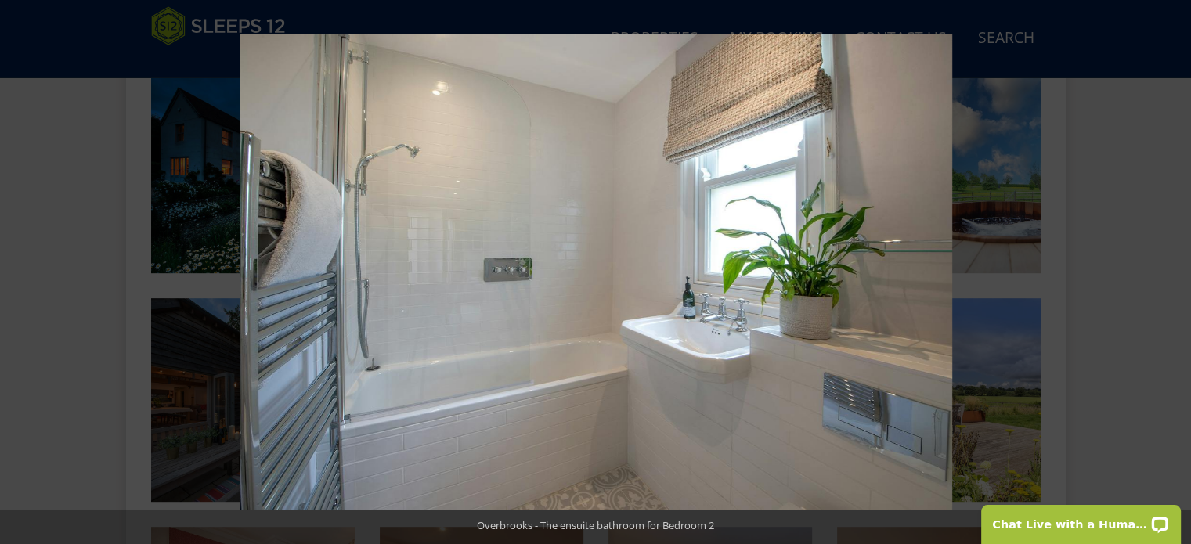
click at [1174, 276] on button at bounding box center [1164, 272] width 55 height 78
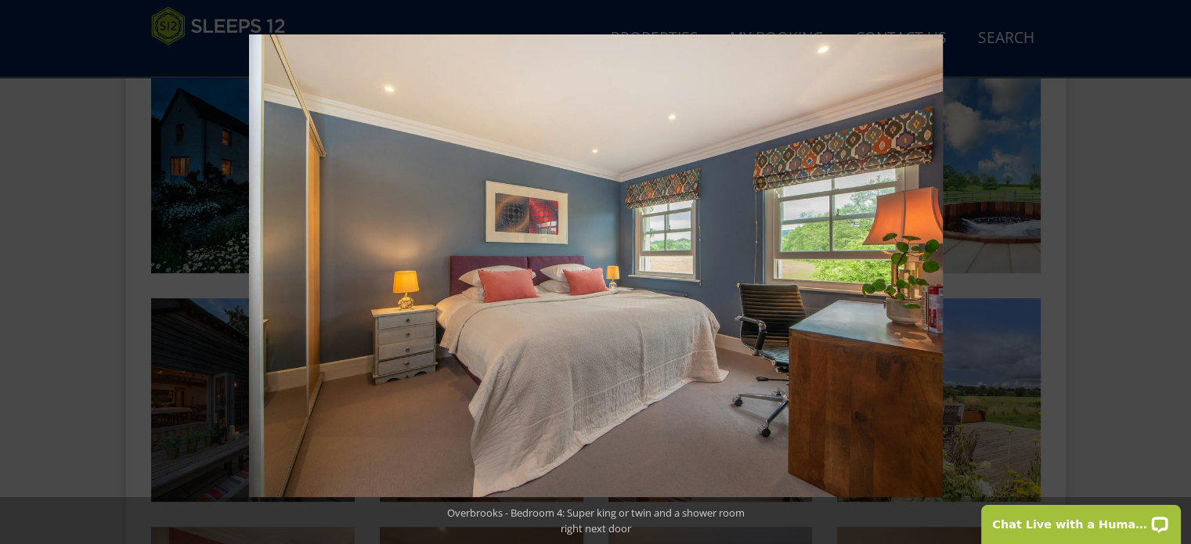
click at [1174, 276] on button at bounding box center [1164, 272] width 55 height 78
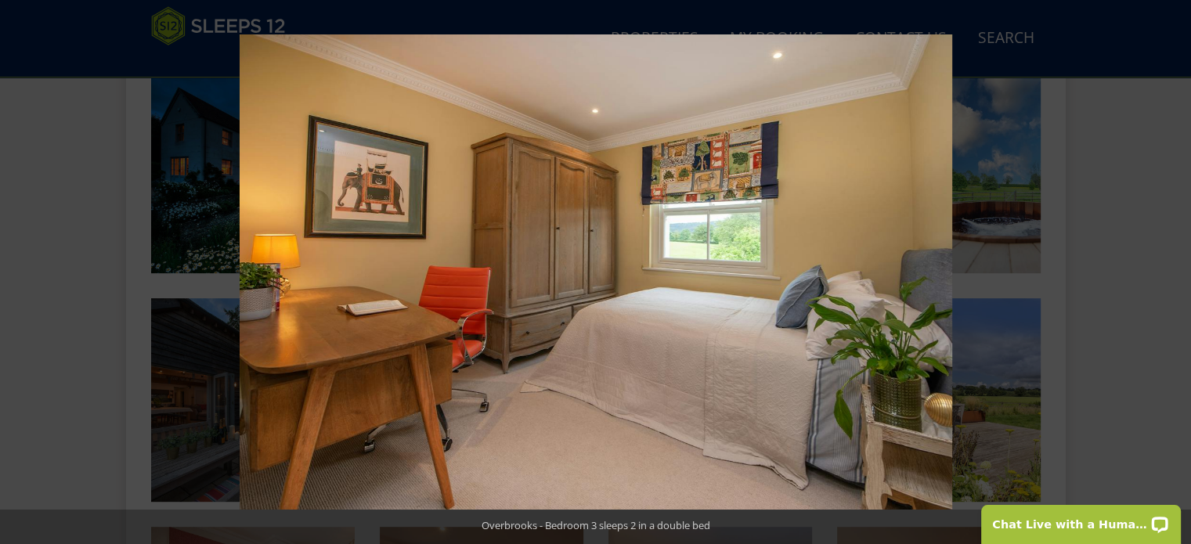
click at [1174, 276] on button at bounding box center [1164, 272] width 55 height 78
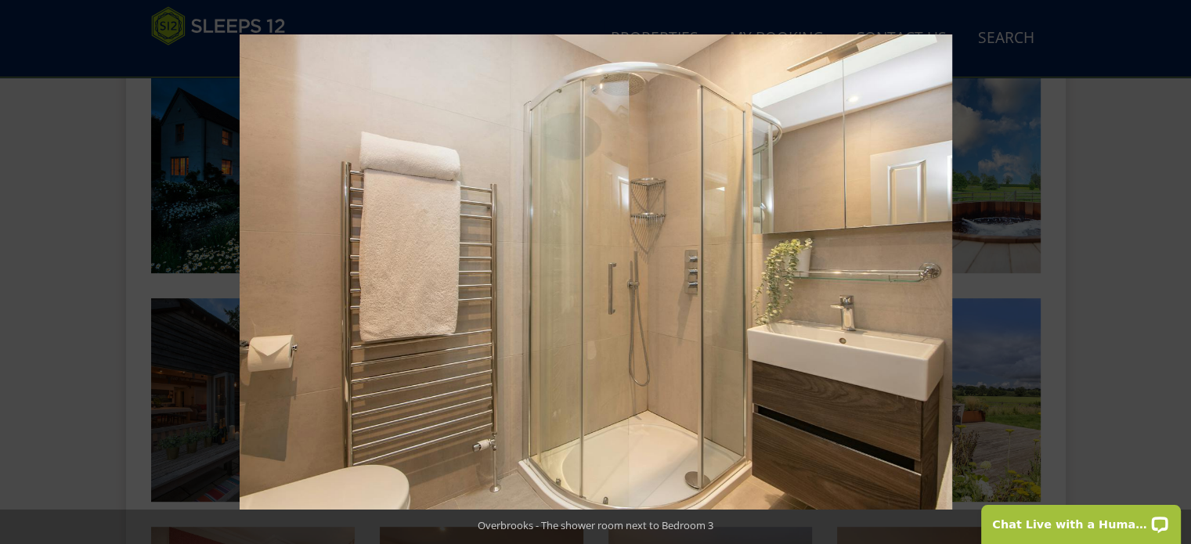
click at [1174, 276] on button at bounding box center [1164, 272] width 55 height 78
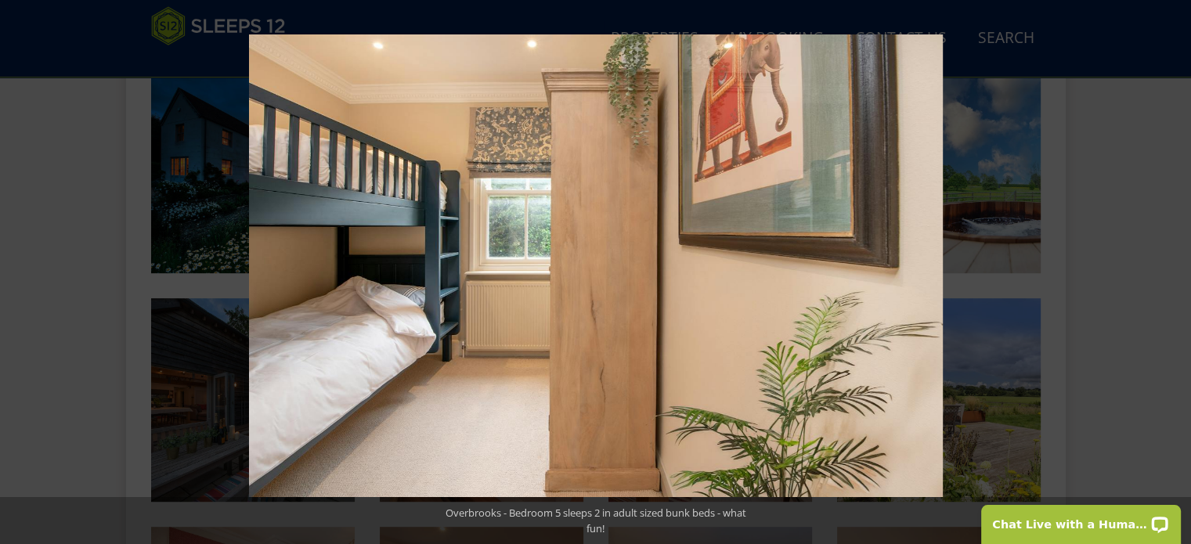
click at [1174, 276] on button at bounding box center [1164, 272] width 55 height 78
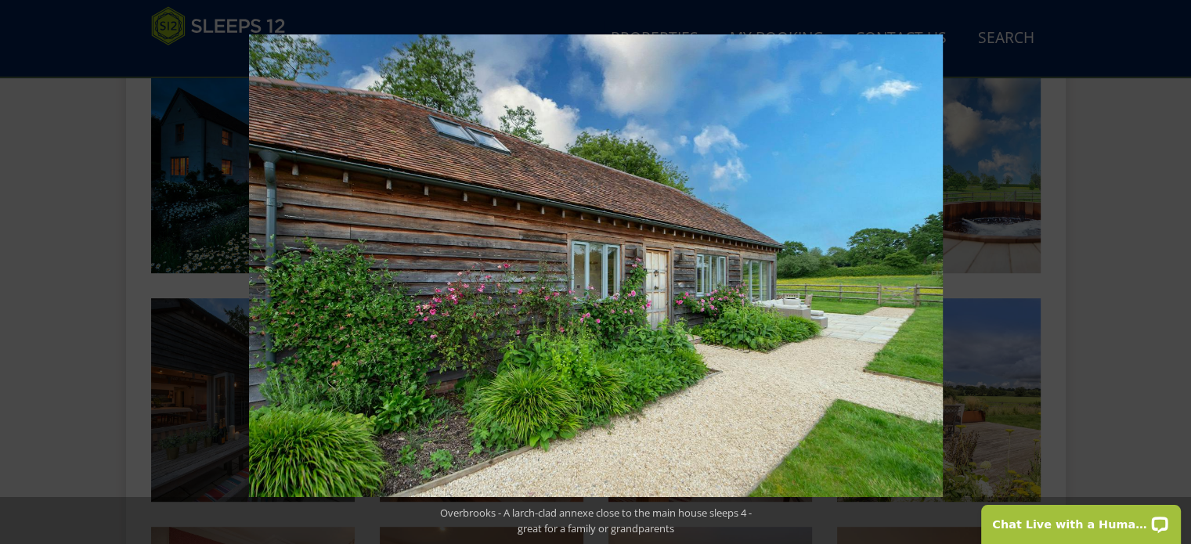
click at [1174, 276] on button at bounding box center [1164, 272] width 55 height 78
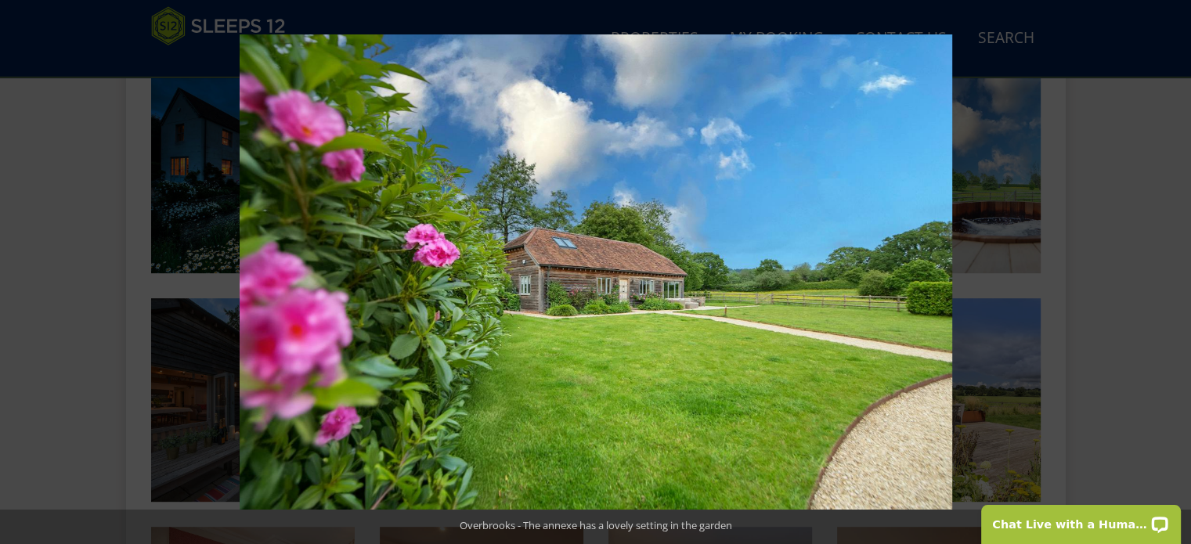
click at [1174, 276] on button at bounding box center [1164, 272] width 55 height 78
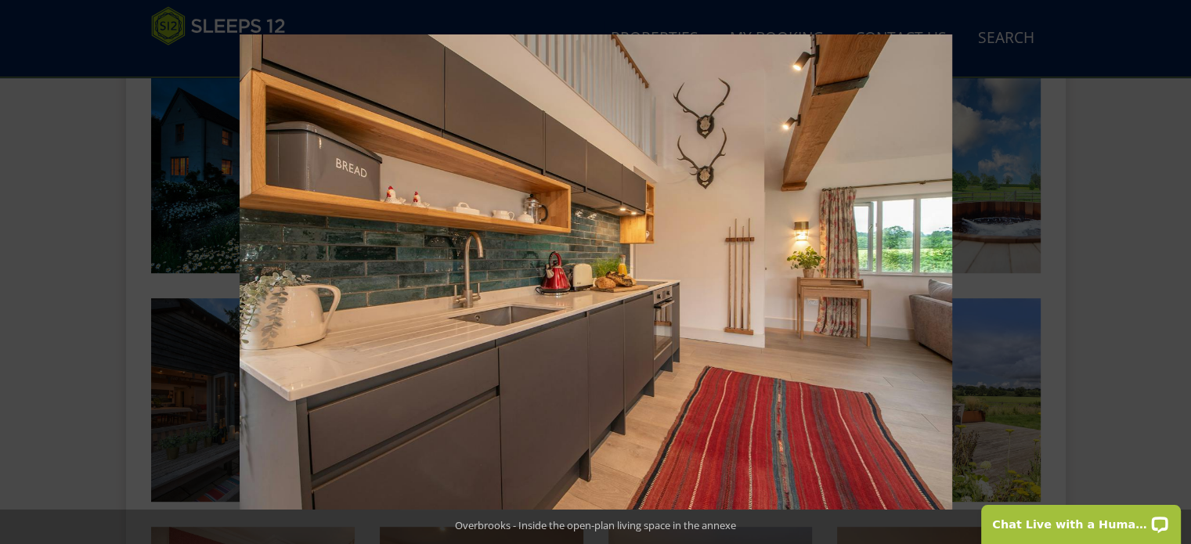
click at [1174, 276] on button at bounding box center [1164, 272] width 55 height 78
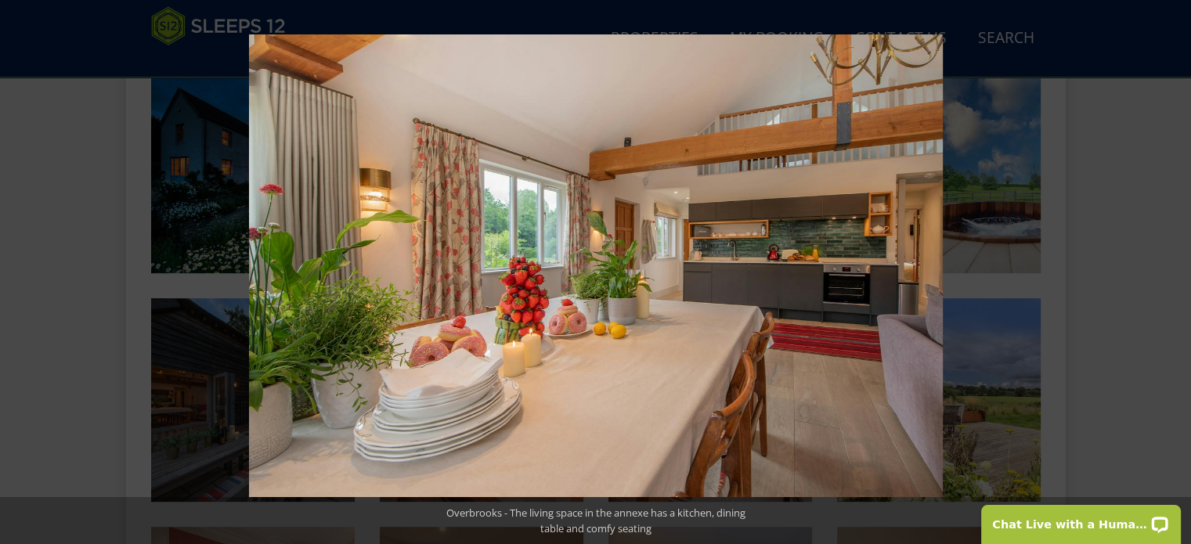
click at [1174, 276] on button at bounding box center [1164, 272] width 55 height 78
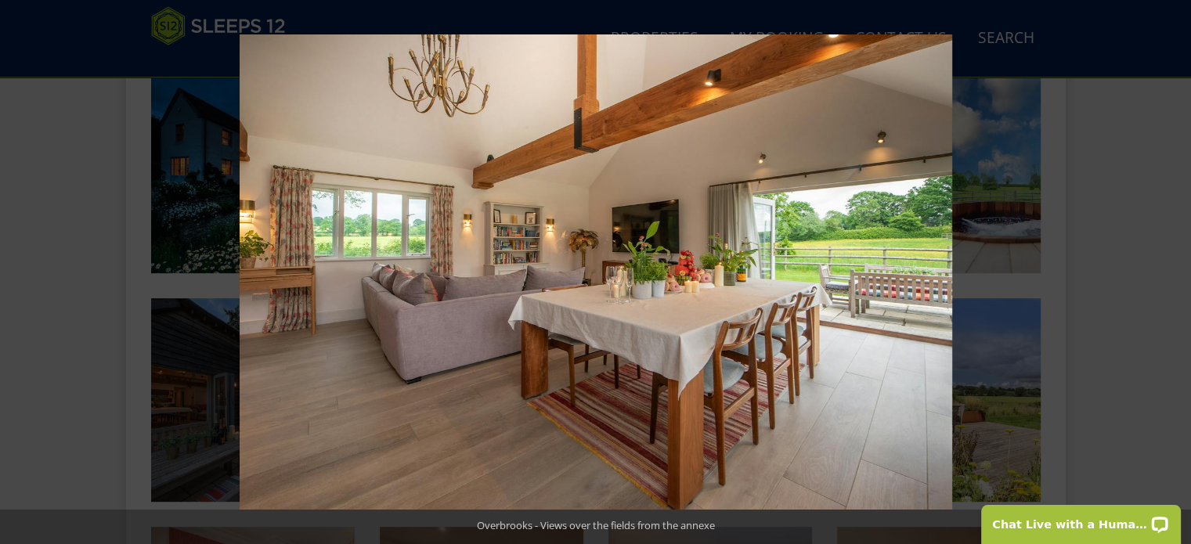
click at [1174, 276] on button at bounding box center [1164, 272] width 55 height 78
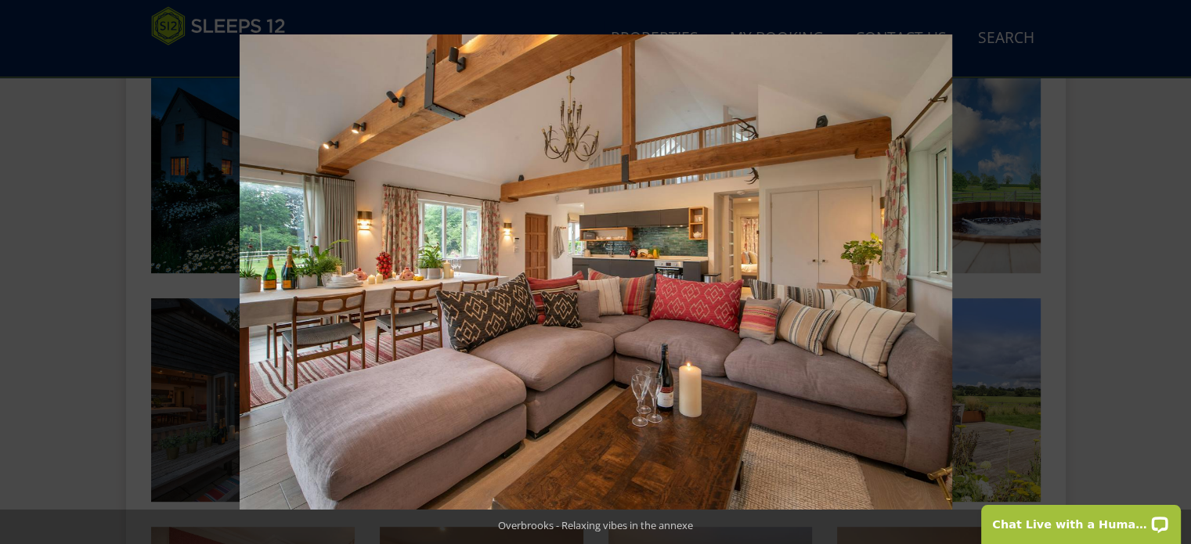
click at [1174, 276] on button at bounding box center [1164, 272] width 55 height 78
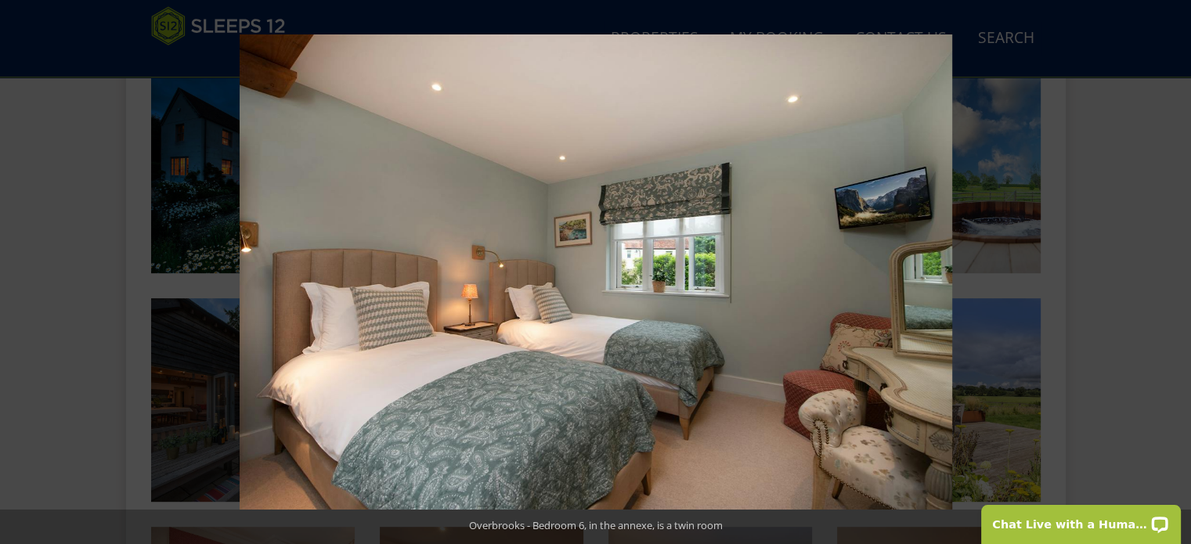
click at [1174, 276] on button at bounding box center [1164, 272] width 55 height 78
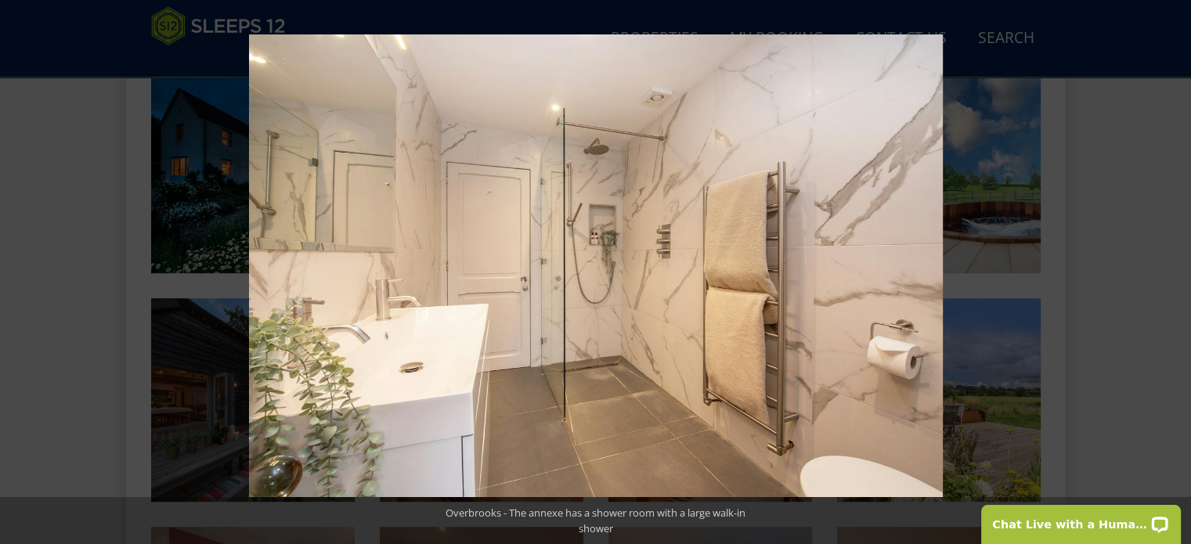
click at [1174, 276] on button at bounding box center [1164, 272] width 55 height 78
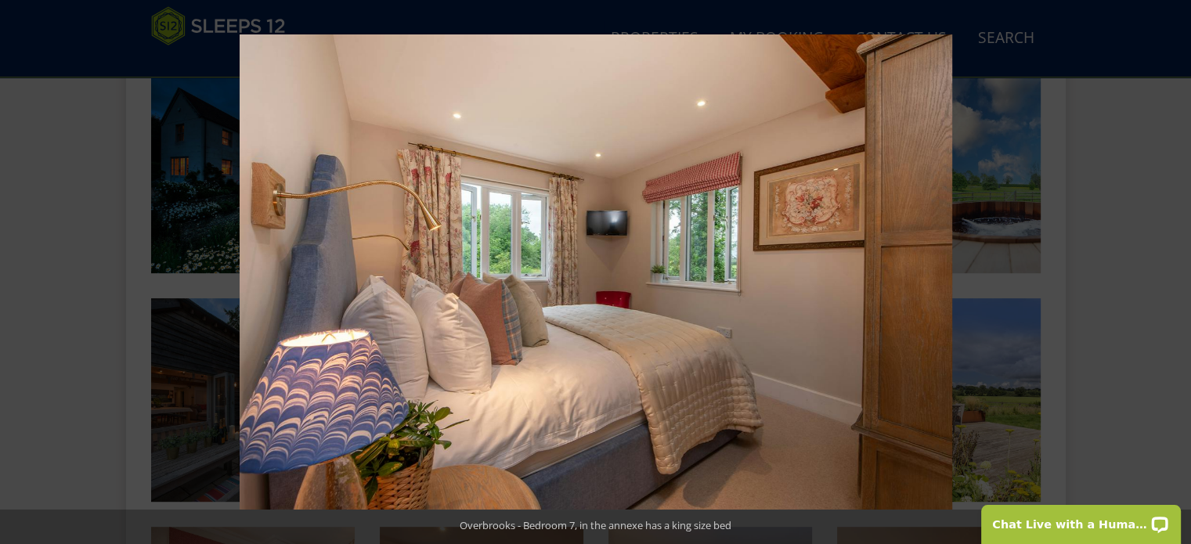
click at [1174, 276] on button at bounding box center [1164, 272] width 55 height 78
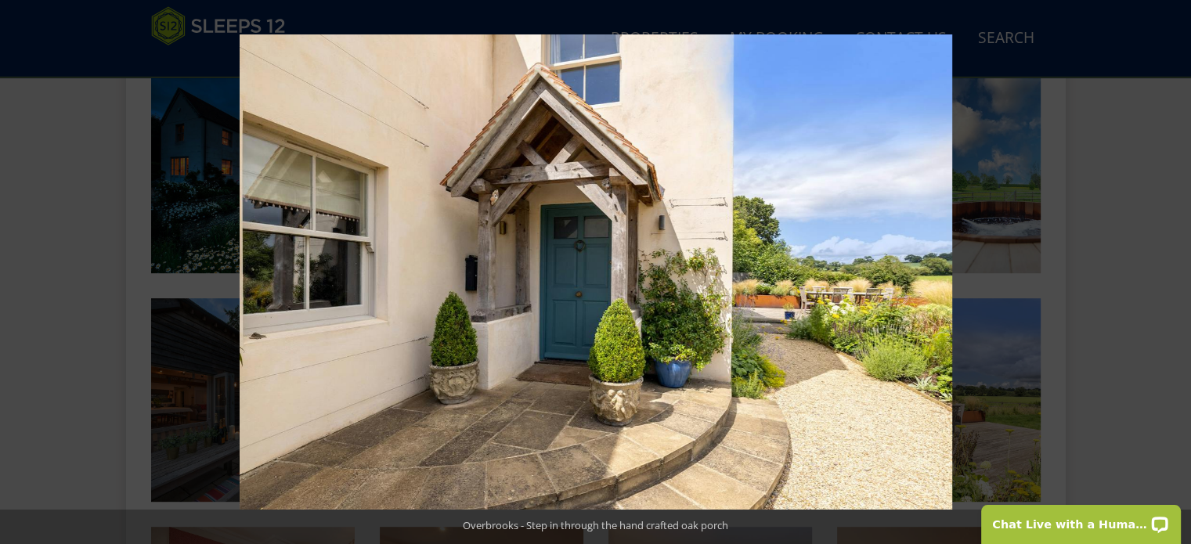
click at [1174, 276] on button at bounding box center [1164, 272] width 55 height 78
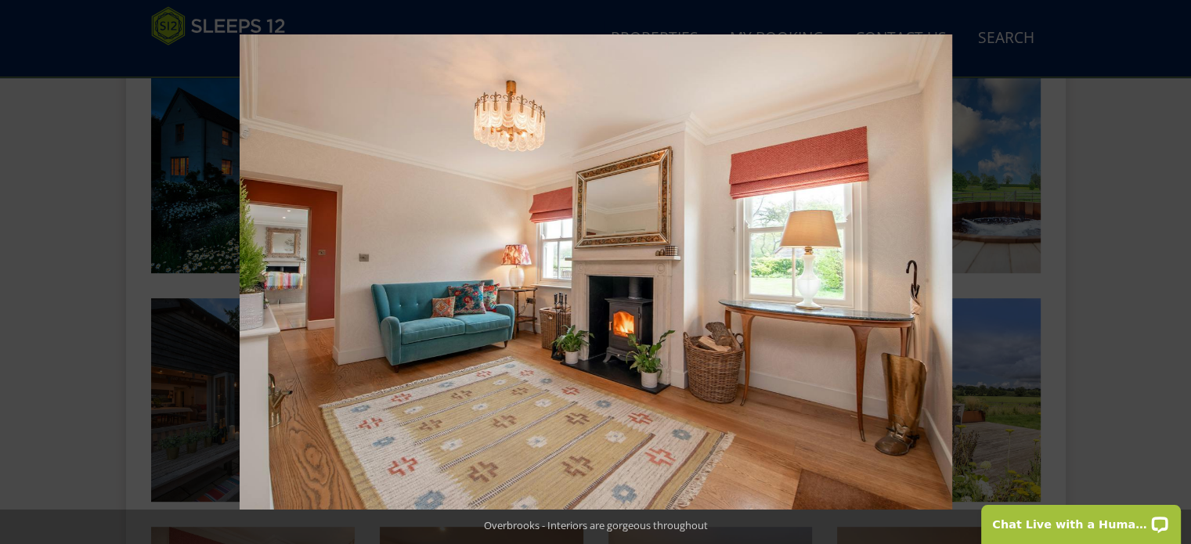
click at [1174, 276] on button at bounding box center [1164, 272] width 55 height 78
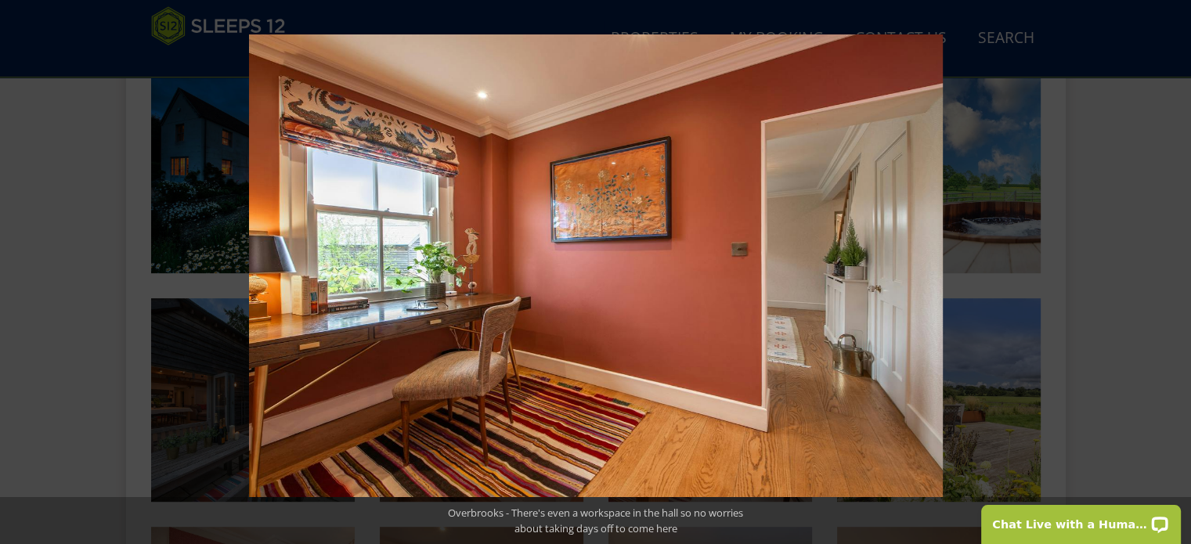
click at [1174, 276] on button at bounding box center [1164, 272] width 55 height 78
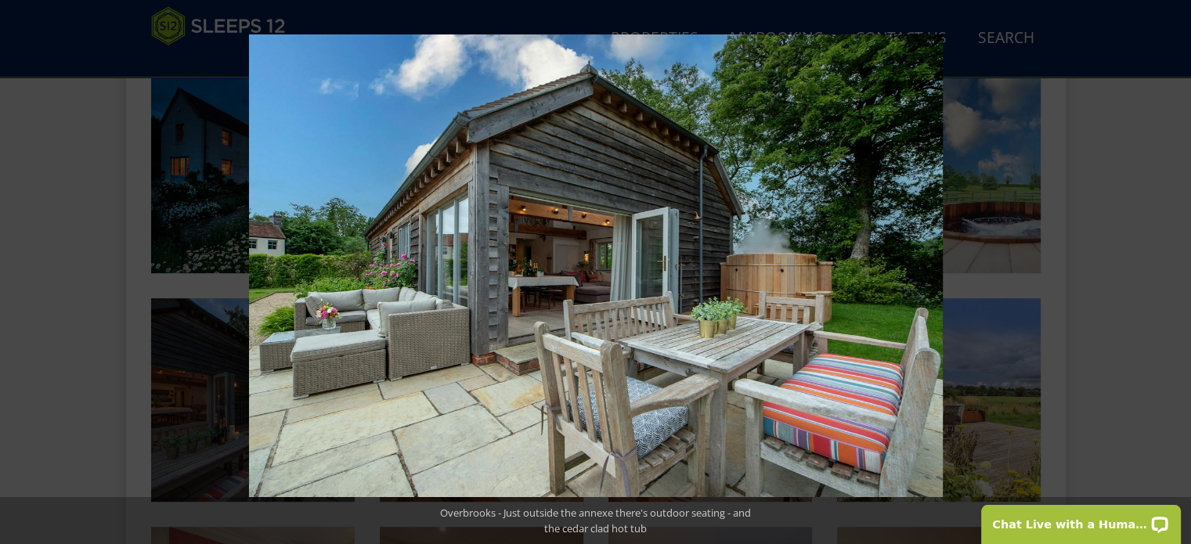
click at [1174, 276] on button at bounding box center [1164, 272] width 55 height 78
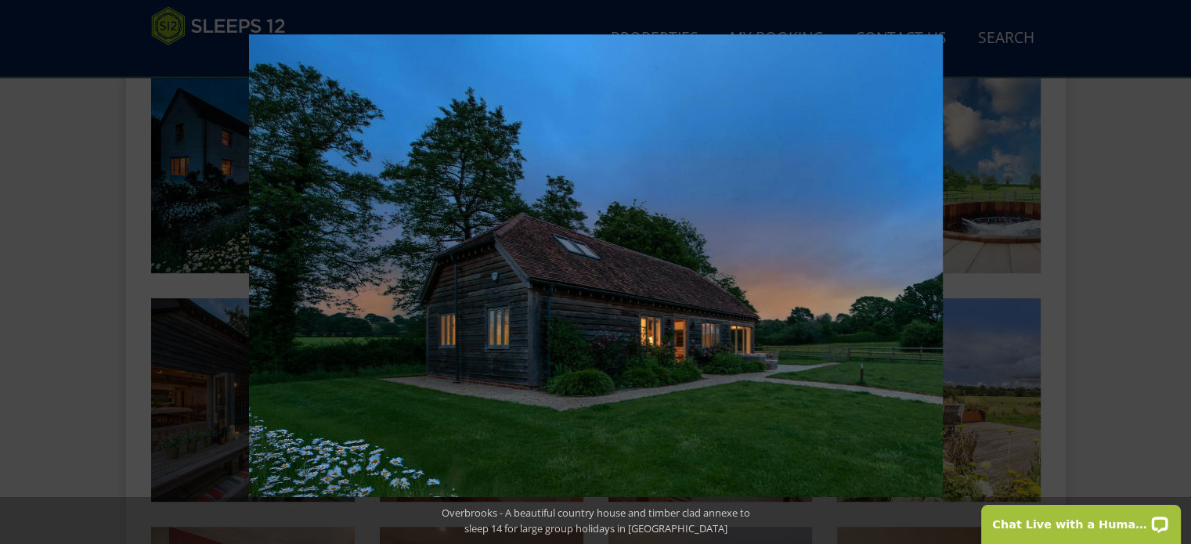
click at [1174, 276] on button at bounding box center [1164, 272] width 55 height 78
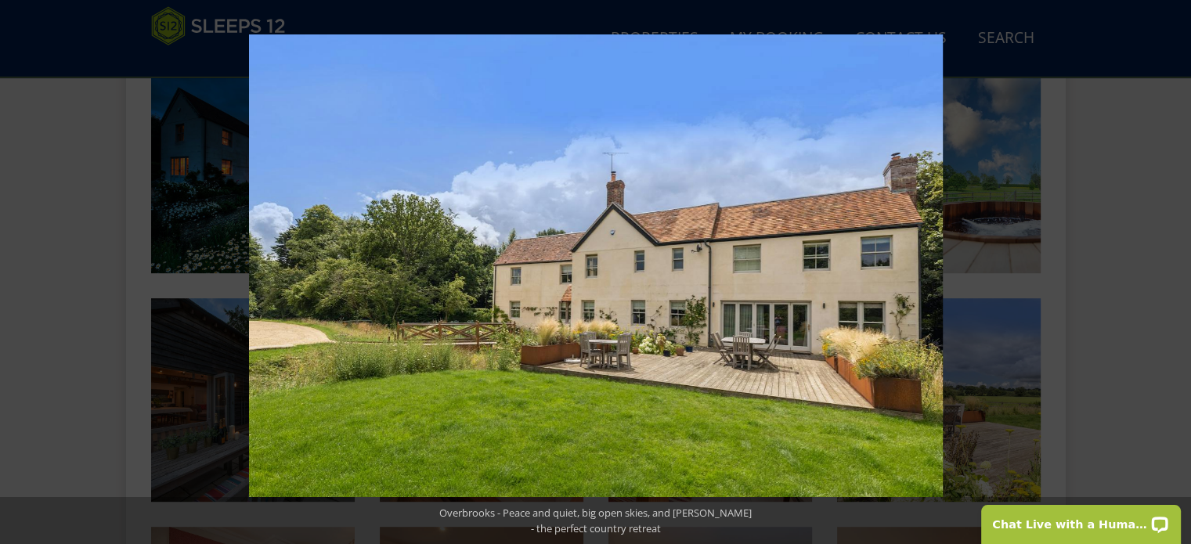
click at [1174, 276] on button at bounding box center [1164, 272] width 55 height 78
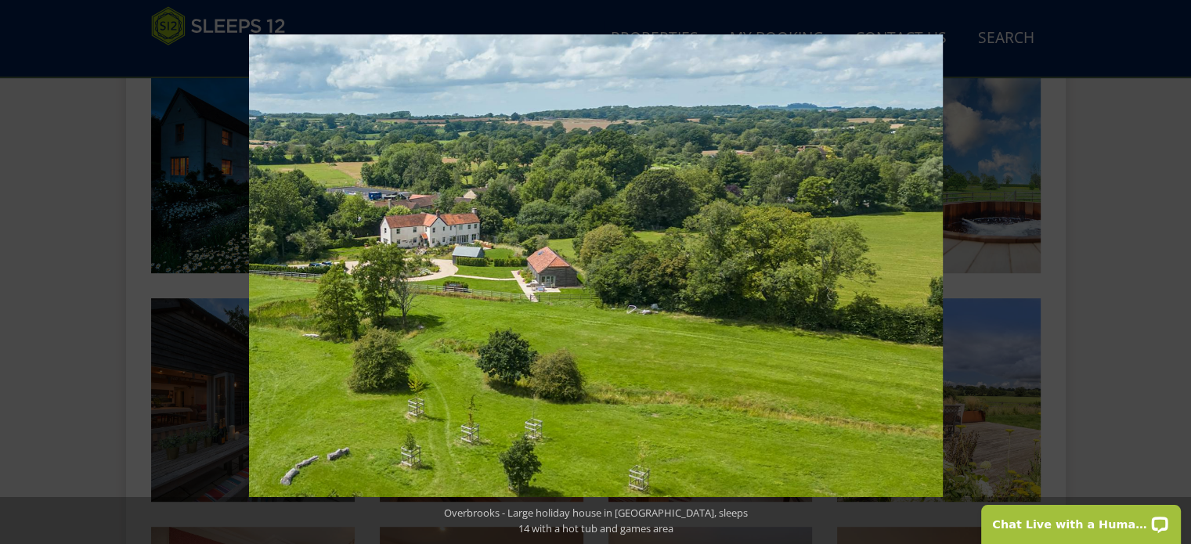
click at [1174, 276] on button at bounding box center [1164, 272] width 55 height 78
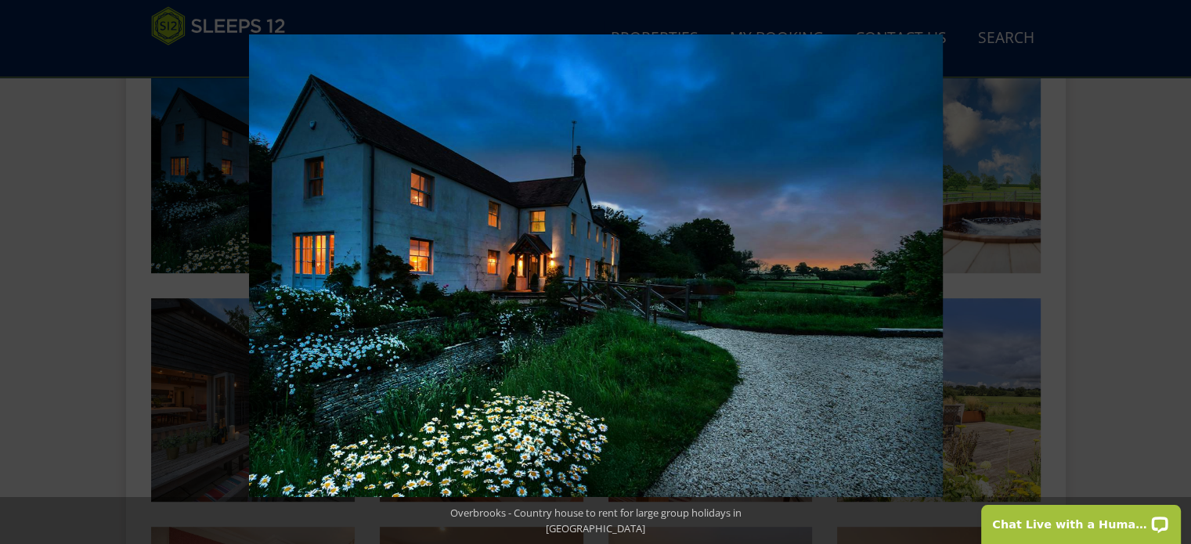
click at [1174, 276] on button at bounding box center [1164, 272] width 55 height 78
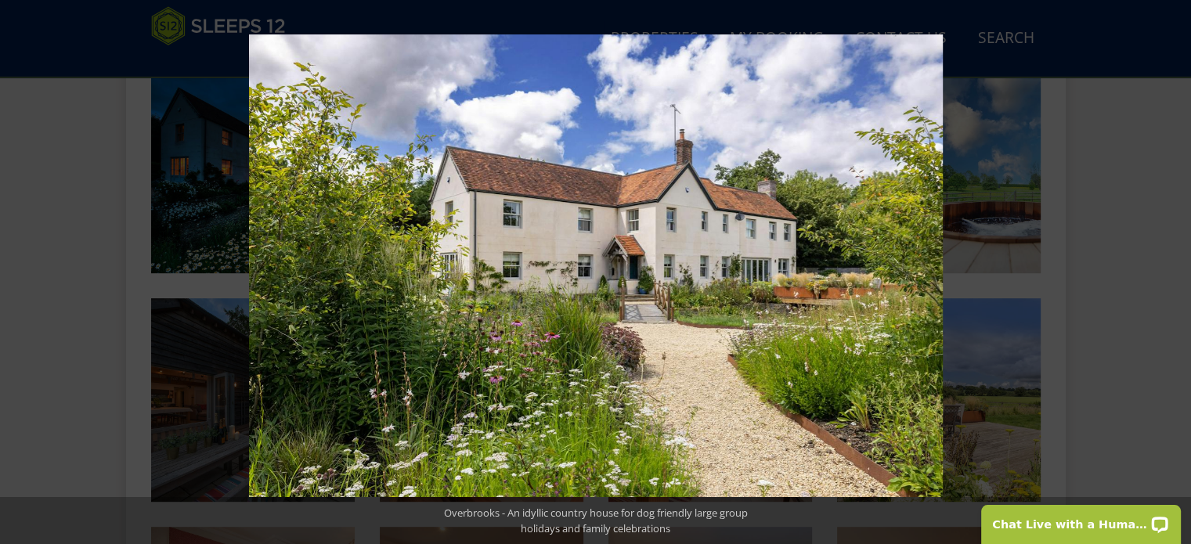
click at [1174, 276] on button at bounding box center [1164, 272] width 55 height 78
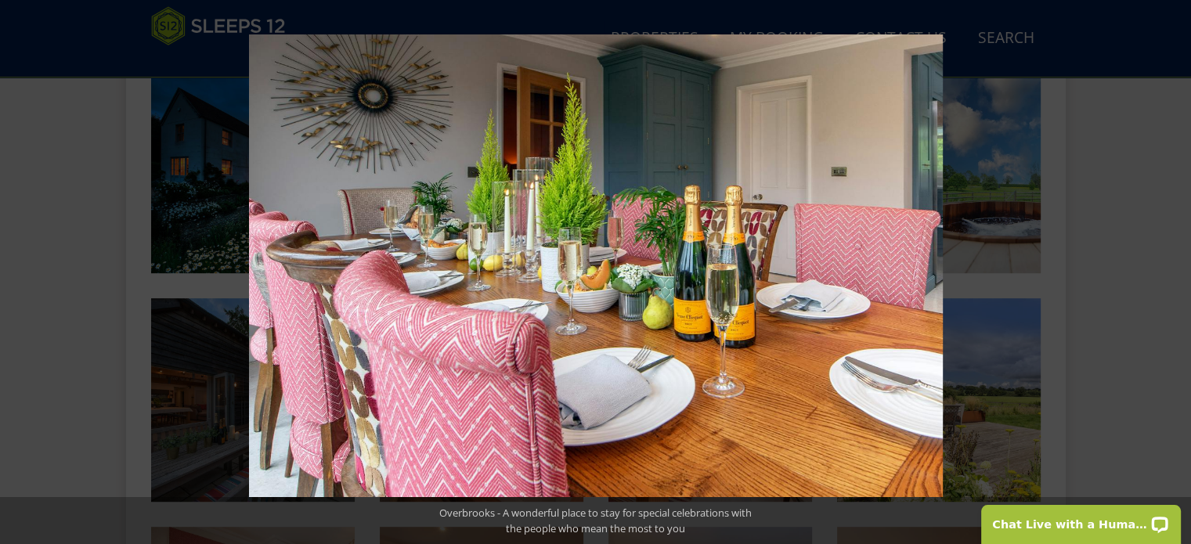
click at [1174, 276] on button at bounding box center [1164, 272] width 55 height 78
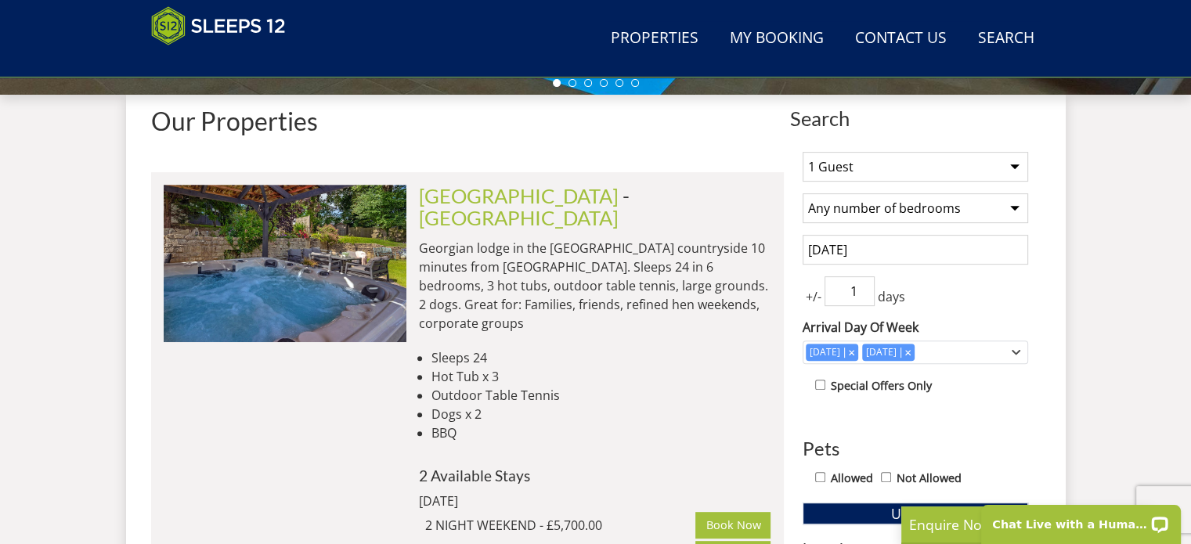
scroll to position [497, 0]
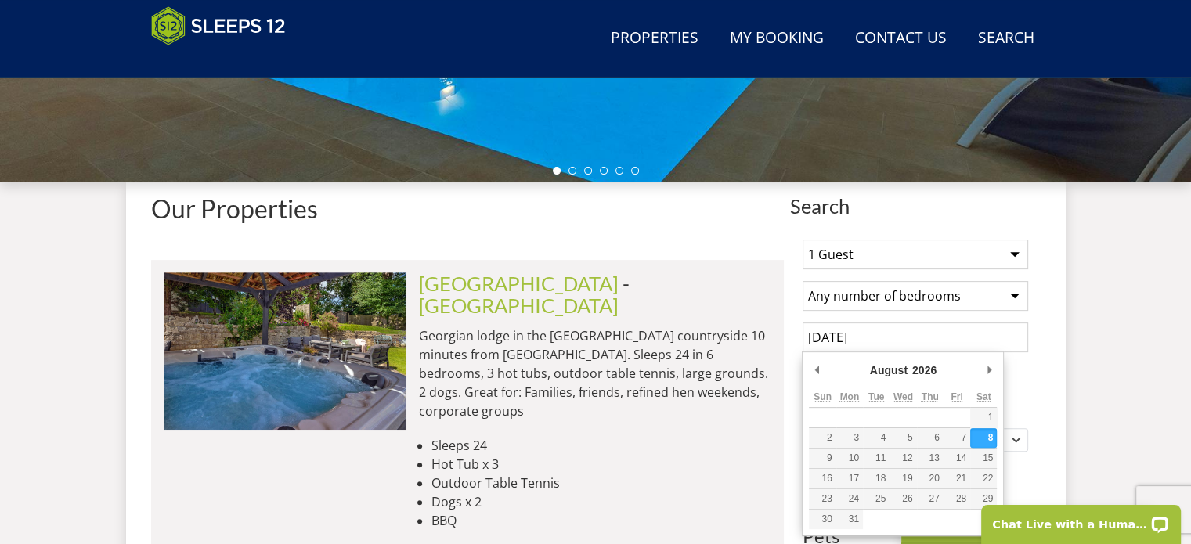
click at [909, 340] on input "[DATE]" at bounding box center [916, 338] width 226 height 30
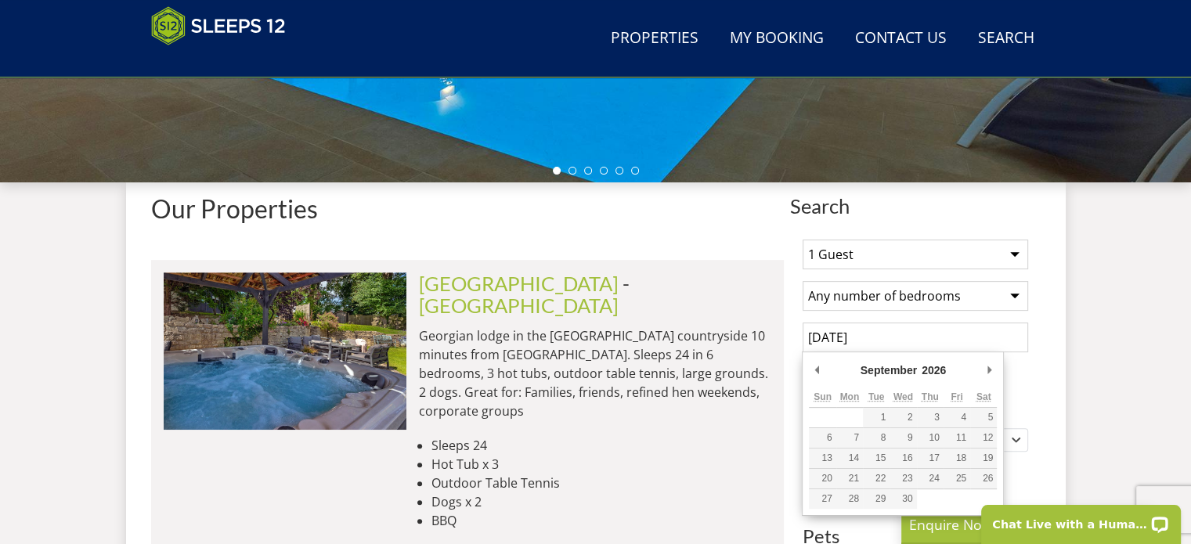
click at [997, 372] on div "September January February March April May June July August September October N…" at bounding box center [903, 434] width 202 height 164
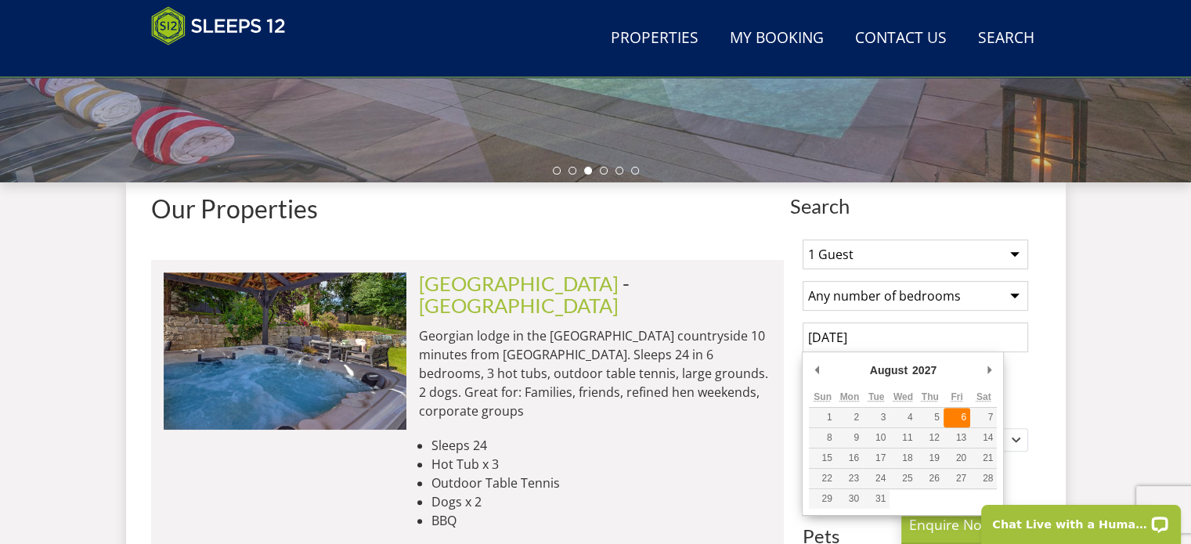
type input "[DATE]"
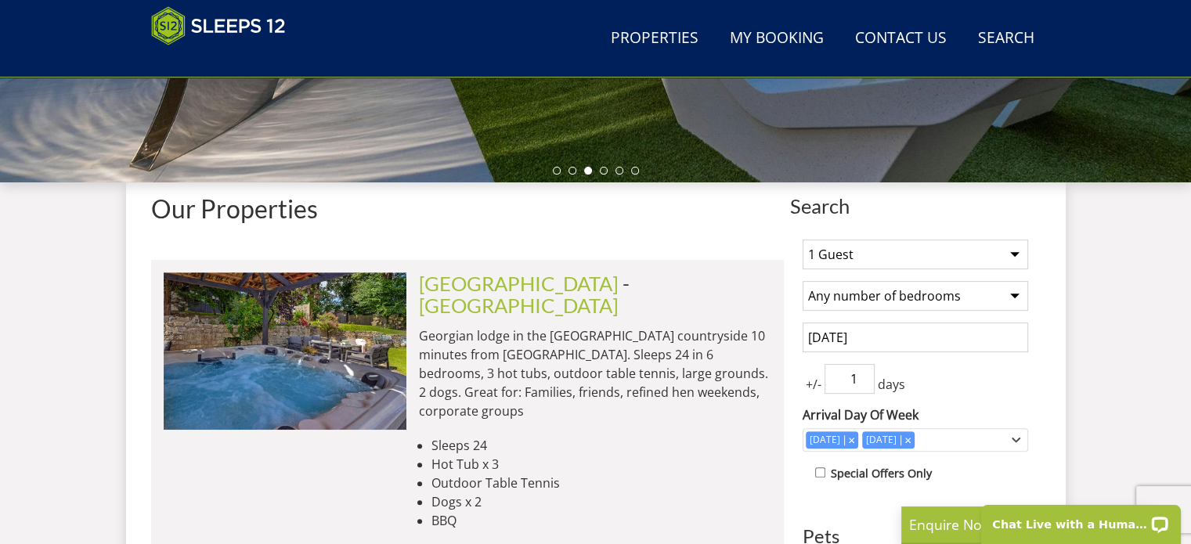
scroll to position [653, 0]
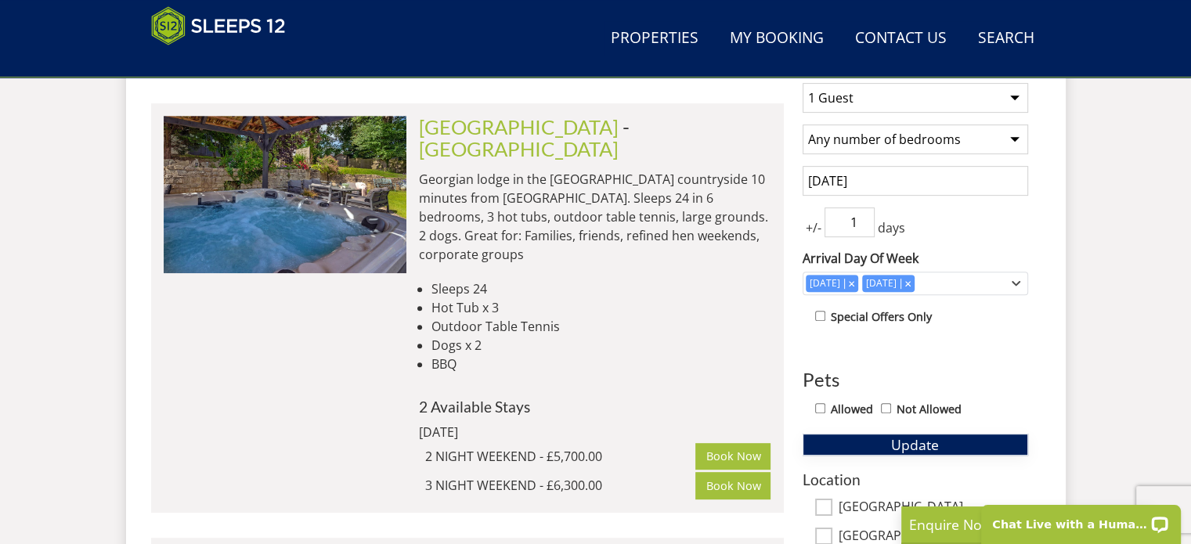
click at [942, 452] on button "Update" at bounding box center [916, 445] width 226 height 22
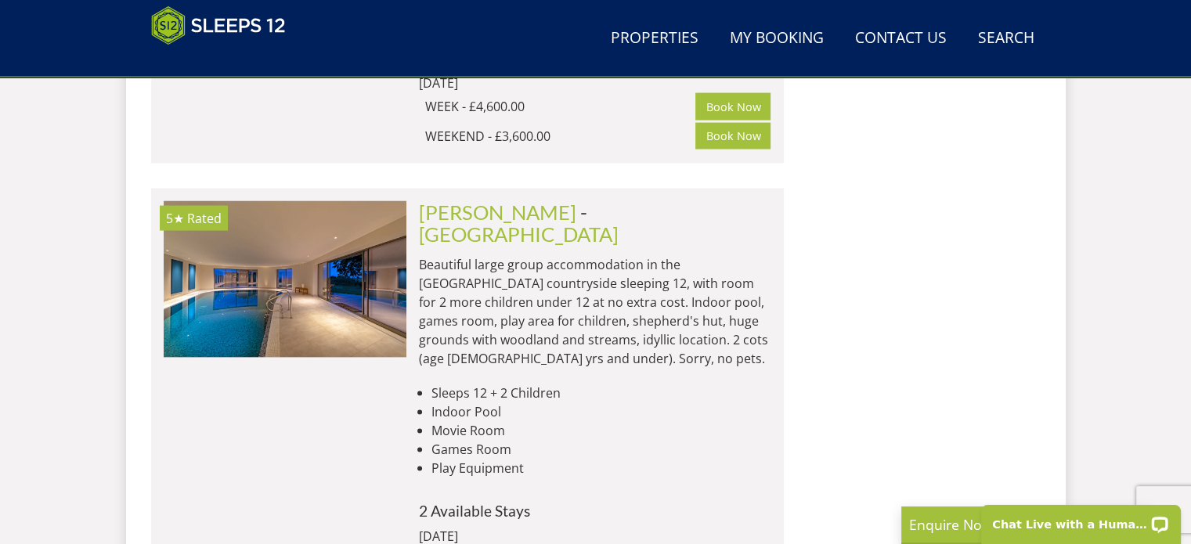
scroll to position [9134, 0]
